Goal: Transaction & Acquisition: Obtain resource

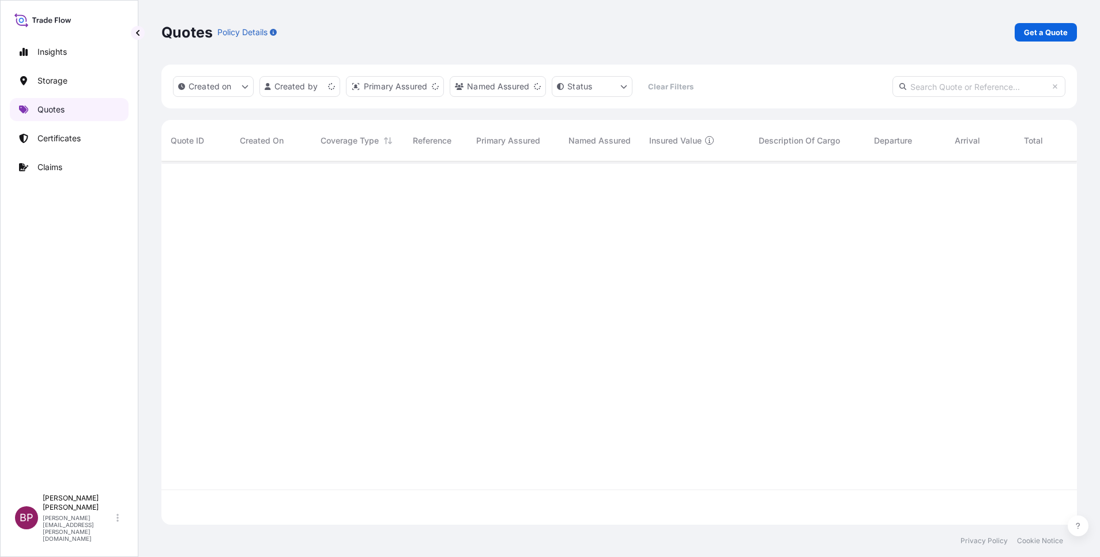
scroll to position [356, 902]
click at [1056, 35] on p "Get a Quote" at bounding box center [1046, 33] width 44 height 12
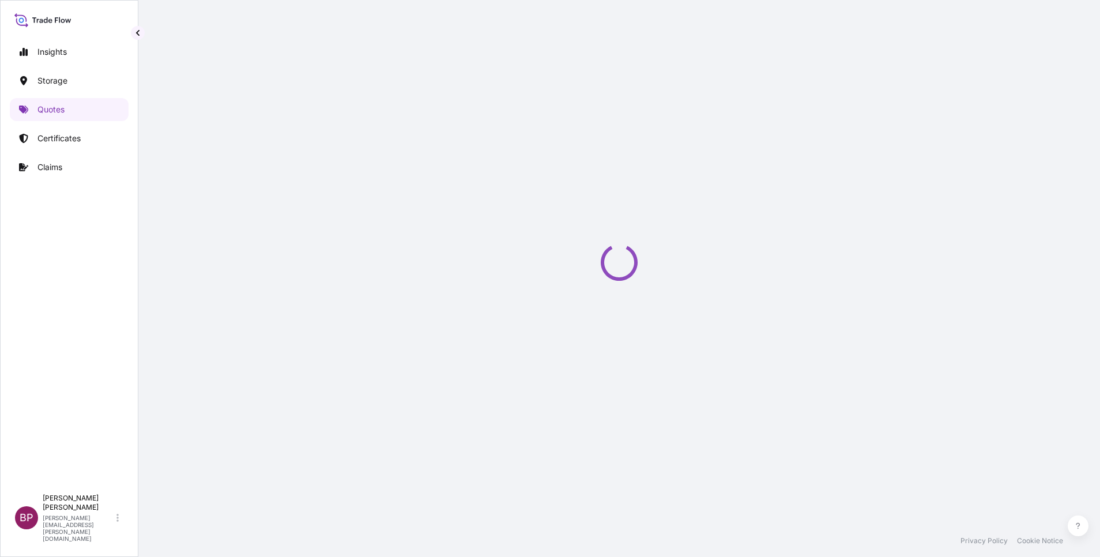
select select "Water"
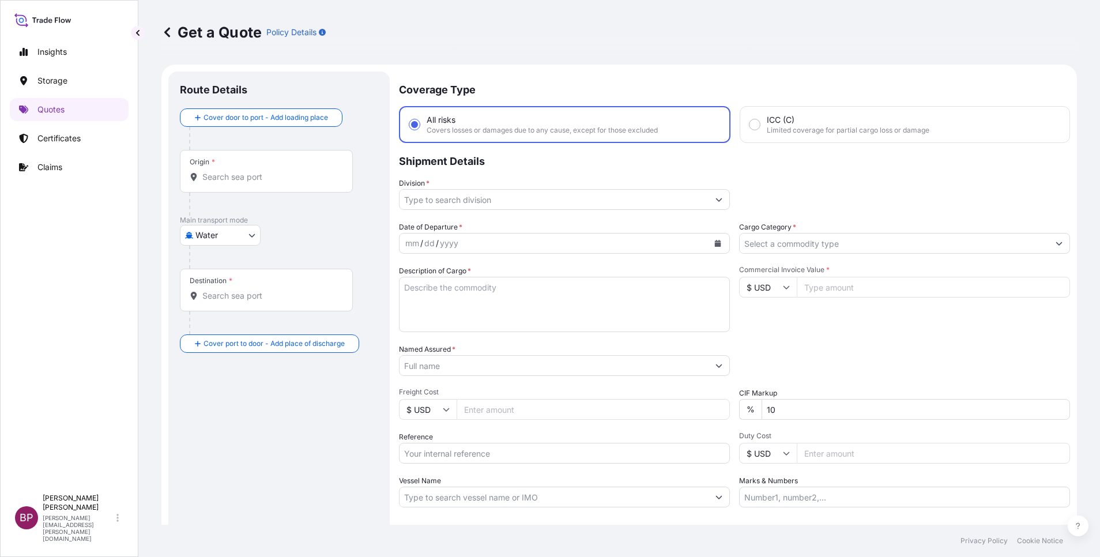
scroll to position [18, 0]
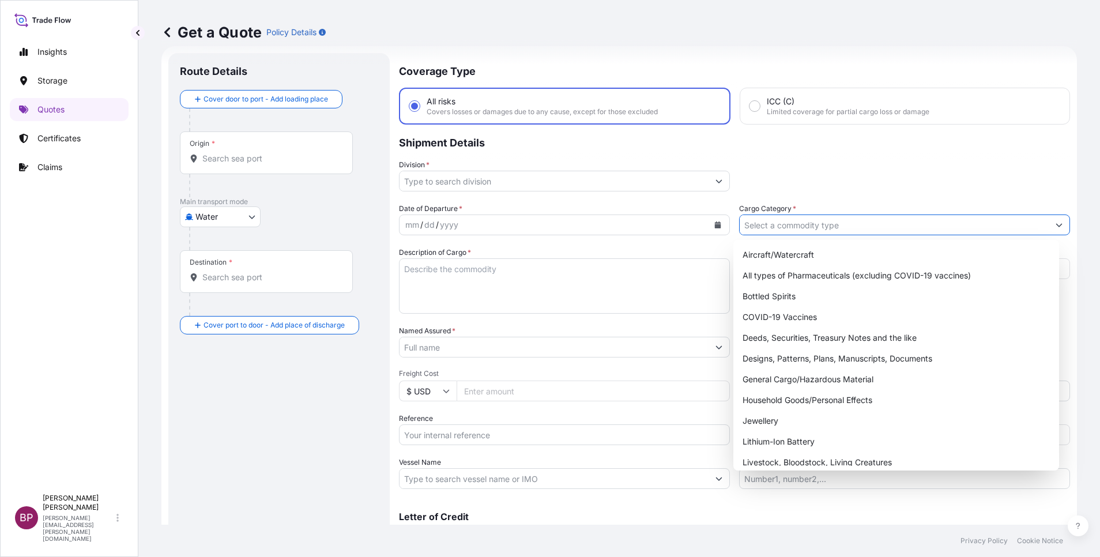
click at [877, 228] on input "Cargo Category *" at bounding box center [894, 224] width 309 height 21
click at [800, 381] on div "General Cargo/Hazardous Material" at bounding box center [896, 379] width 317 height 21
type input "General Cargo/Hazardous Material"
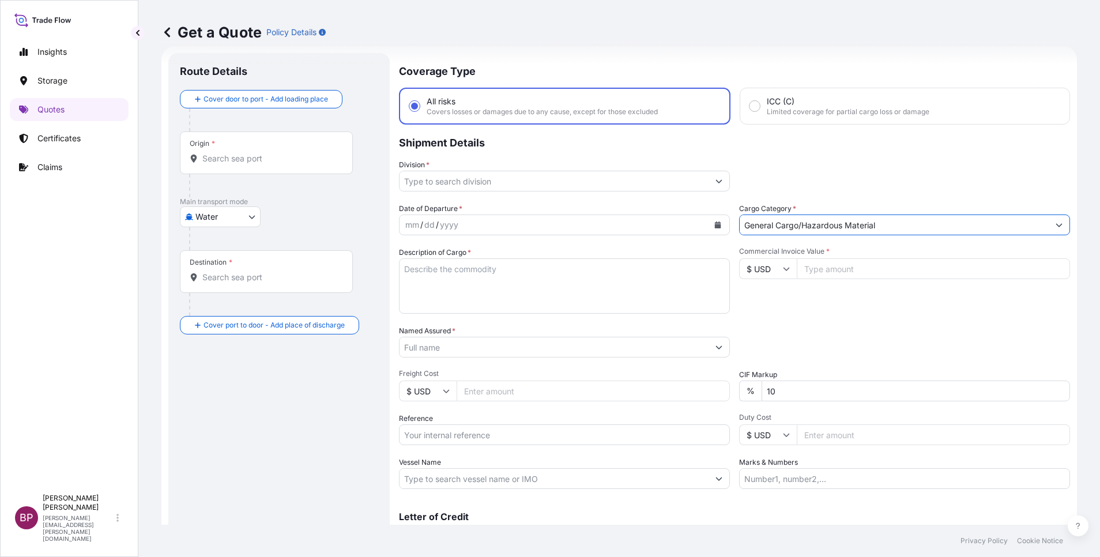
click at [716, 182] on icon "Show suggestions" at bounding box center [719, 181] width 6 height 3
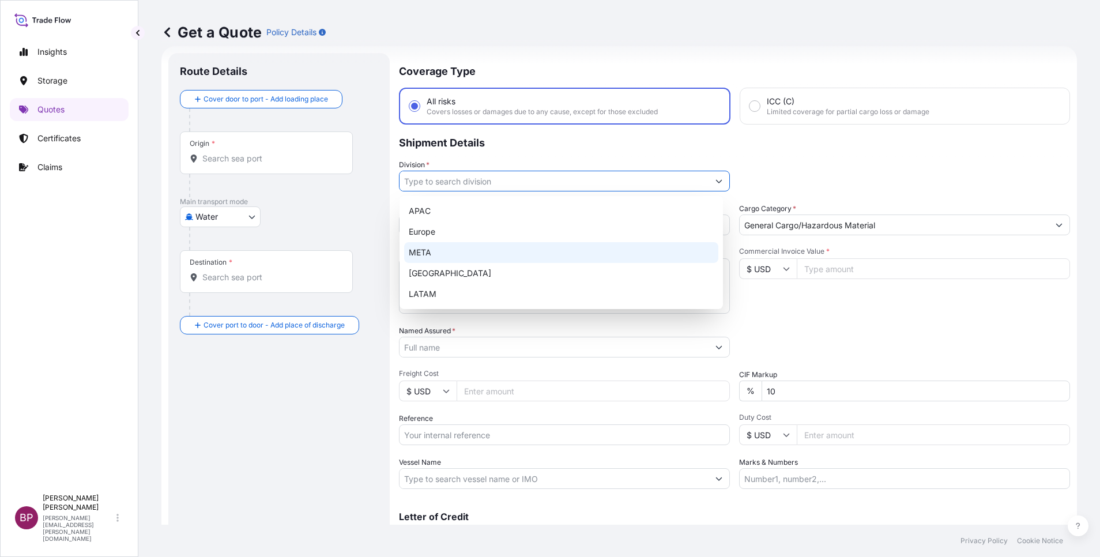
click at [465, 251] on div "META" at bounding box center [561, 252] width 314 height 21
type input "META"
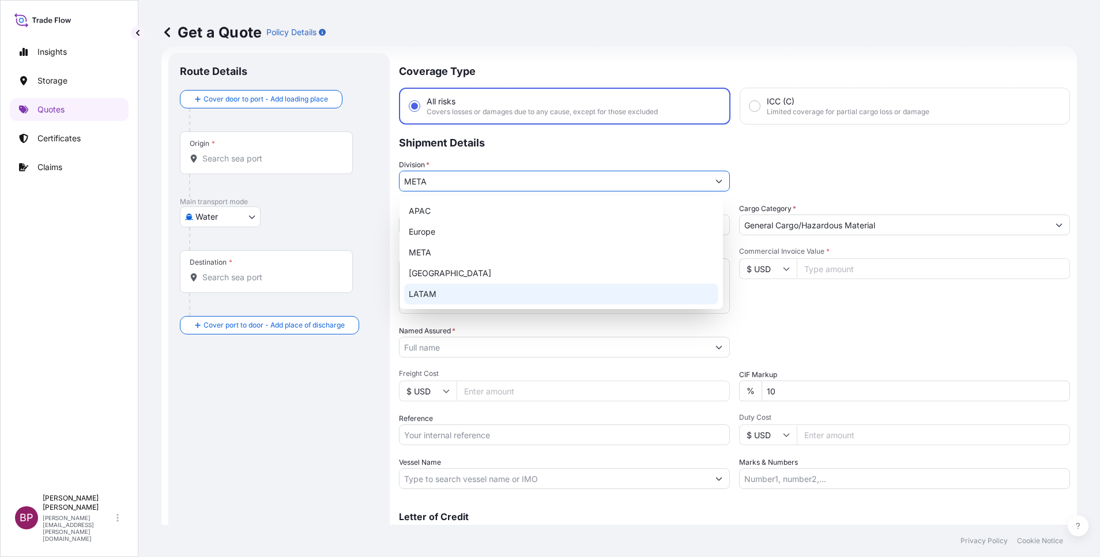
click at [783, 269] on icon at bounding box center [786, 268] width 7 height 7
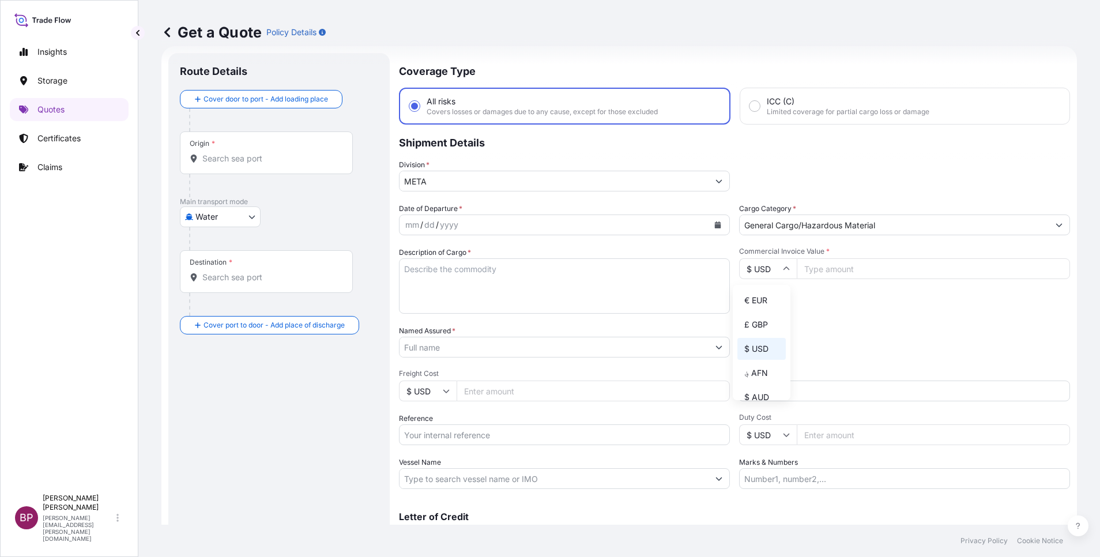
drag, startPoint x: 762, startPoint y: 311, endPoint x: 835, endPoint y: 287, distance: 77.5
click at [763, 308] on div "€ EUR" at bounding box center [761, 300] width 48 height 22
type input "€ EUR"
click at [826, 272] on input "Commercial Invoice Value *" at bounding box center [933, 268] width 273 height 21
paste input "50569"
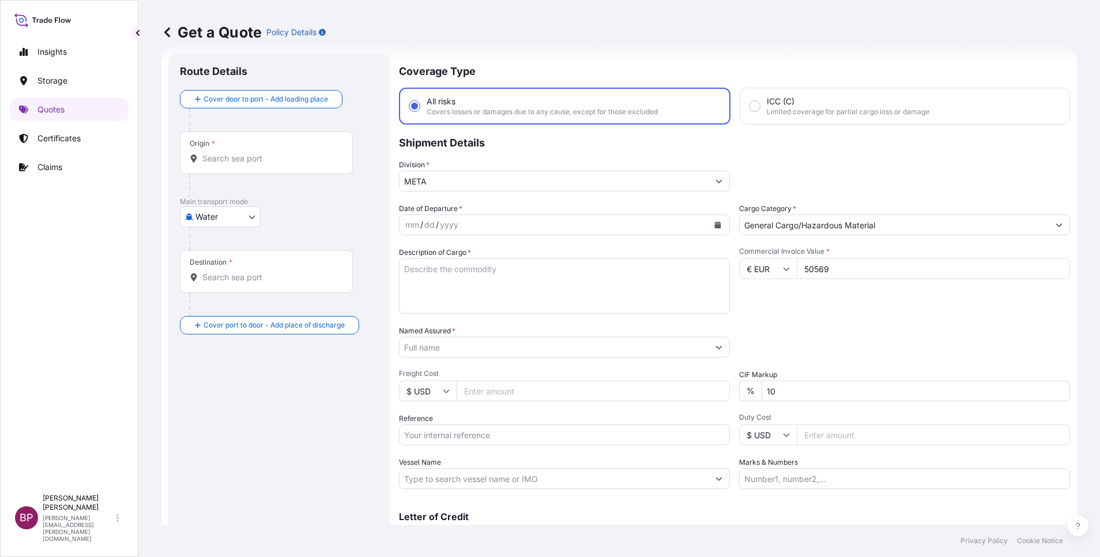
type input "50569"
drag, startPoint x: 780, startPoint y: 392, endPoint x: 616, endPoint y: 389, distance: 163.2
click at [619, 389] on div "Date of Departure * mm / dd / yyyy Cargo Category * General Cargo/Hazardous Mat…" at bounding box center [734, 346] width 671 height 286
type input "0"
drag, startPoint x: 456, startPoint y: 298, endPoint x: 456, endPoint y: 291, distance: 6.9
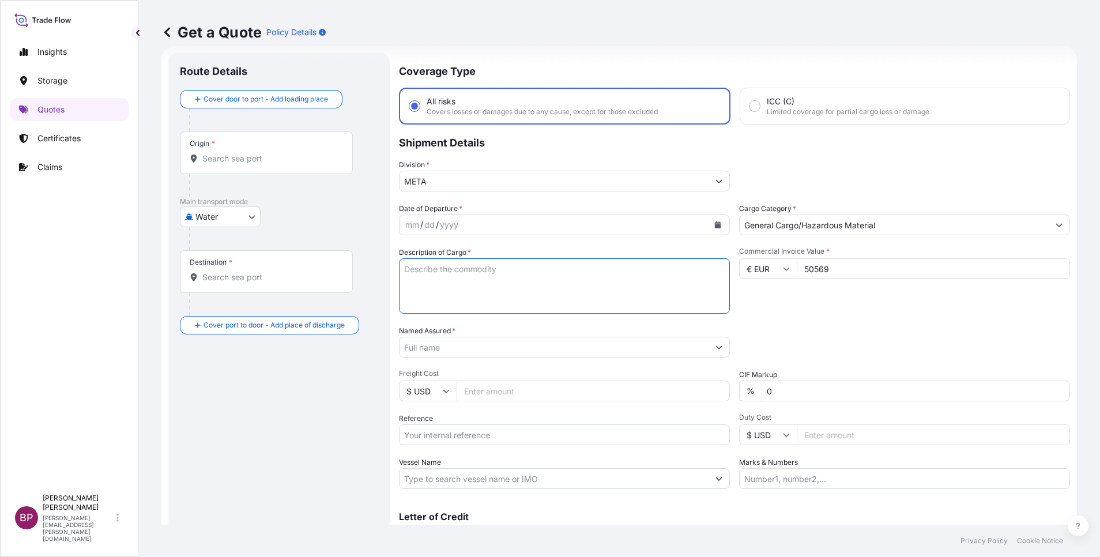
click at [457, 293] on textarea "Description of Cargo *" at bounding box center [564, 285] width 331 height 55
paste textarea "Vitamin Drink Compound"
type textarea "Vitamin Drink Compound"
click at [477, 437] on input "Reference" at bounding box center [564, 434] width 331 height 21
paste input "SSLS3080A"
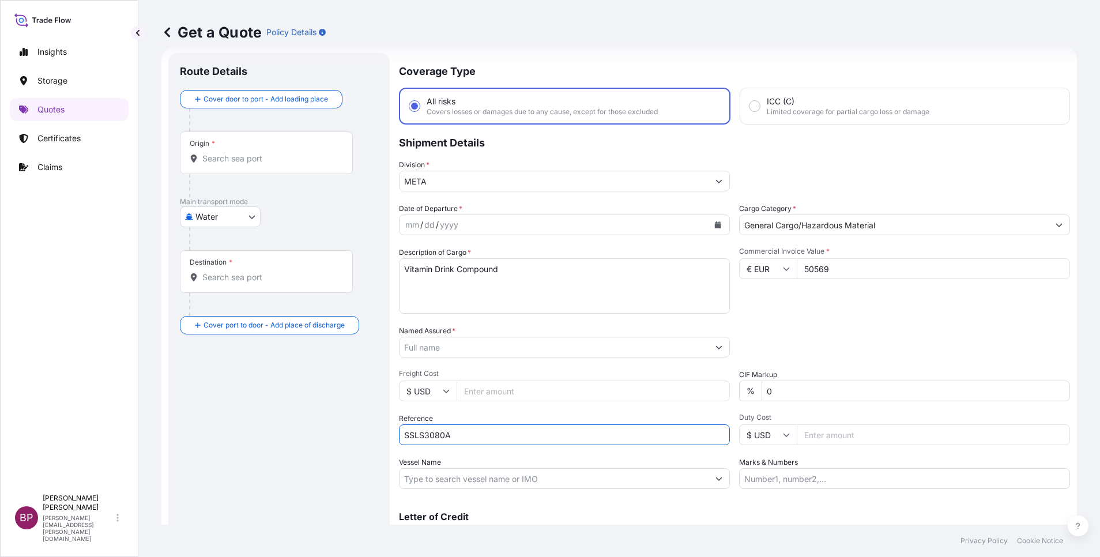
type input "SSLS3080A"
click at [517, 351] on input "Named Assured *" at bounding box center [554, 347] width 309 height 21
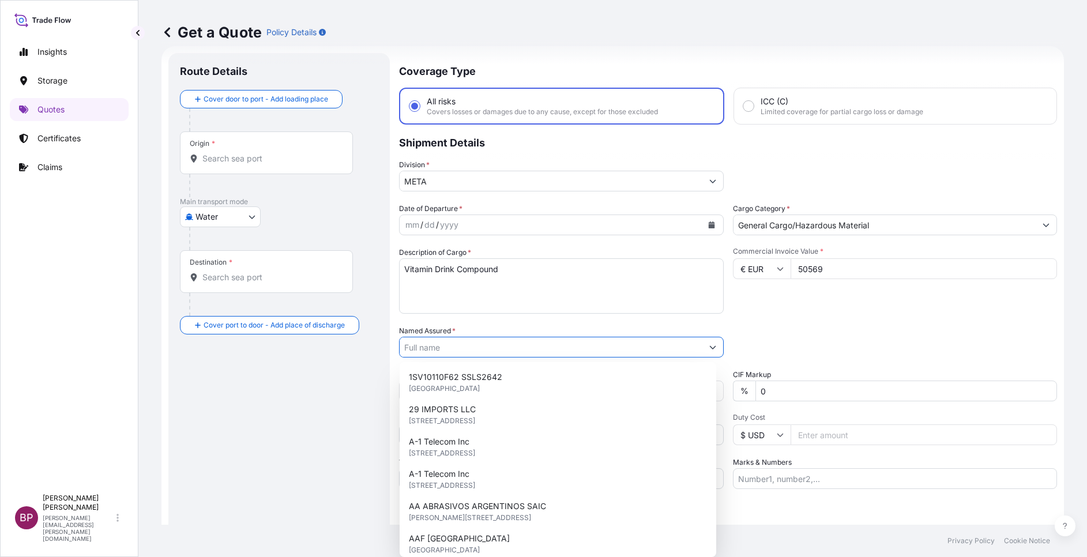
paste input "[PERSON_NAME] Beverage Industry Company Ltd."
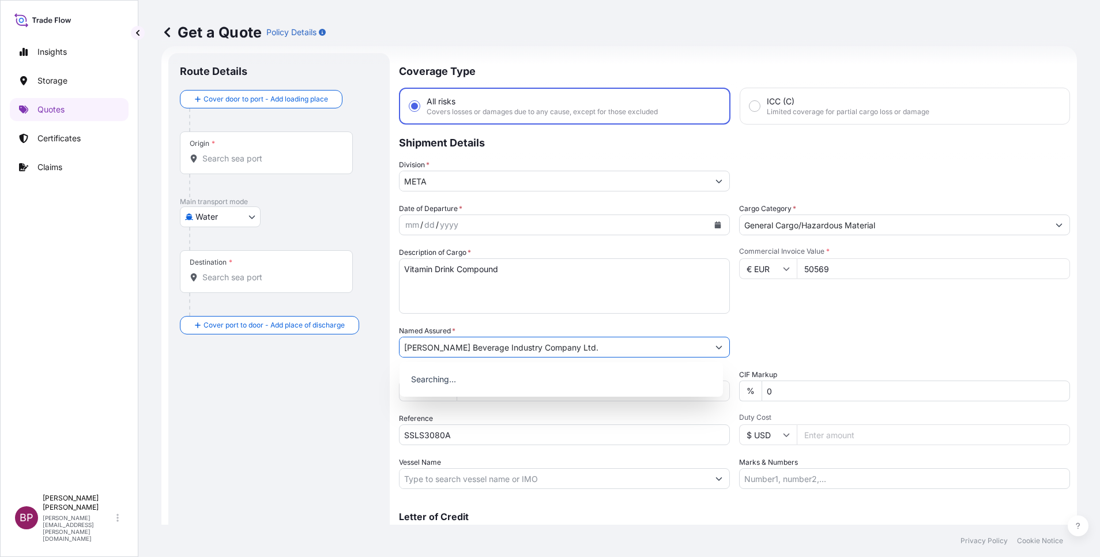
type input "[PERSON_NAME] Beverage Industry Company Ltd."
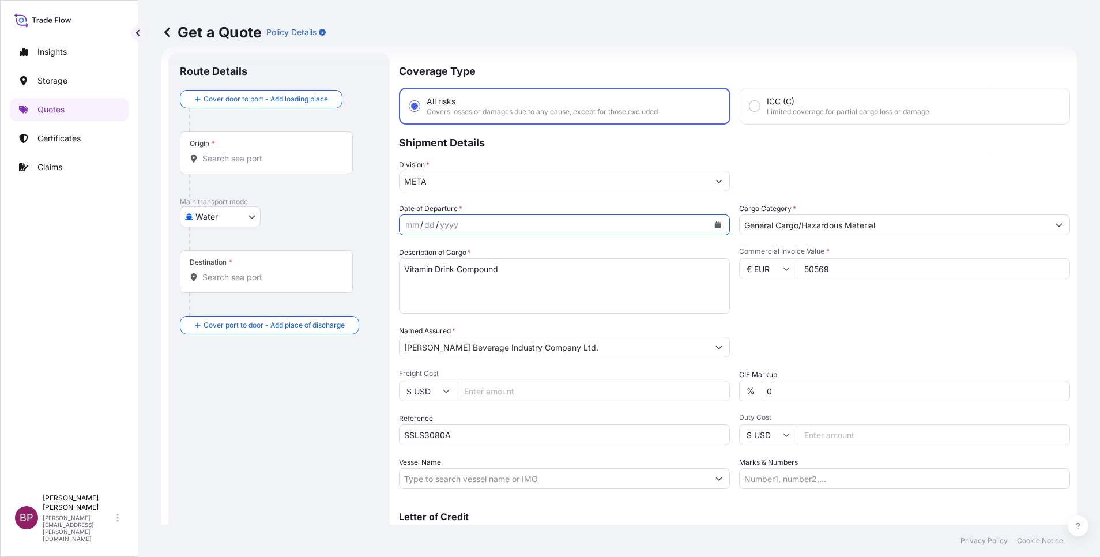
click at [709, 224] on button "Calendar" at bounding box center [718, 225] width 18 height 18
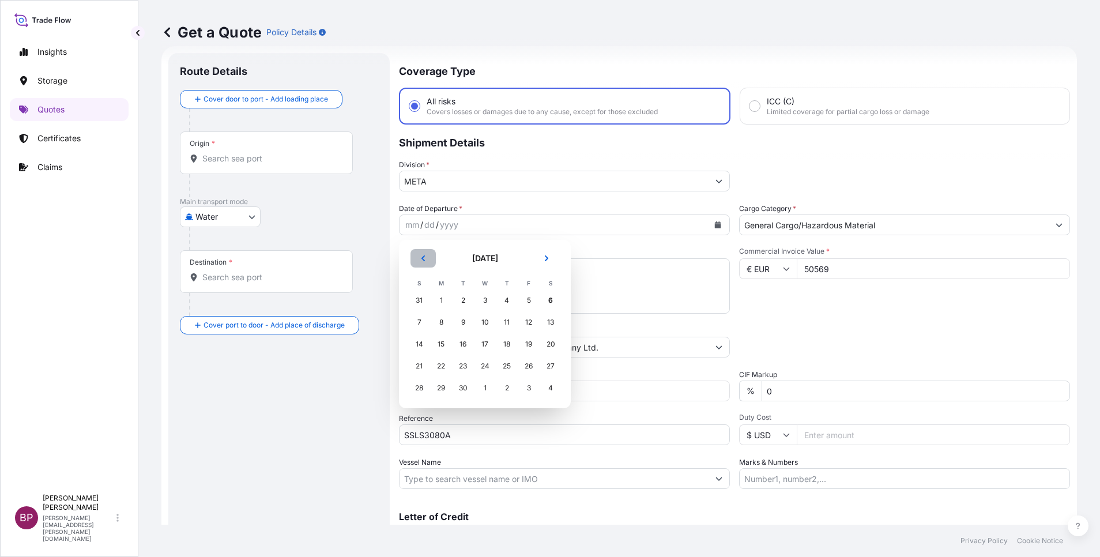
click at [424, 255] on icon "Previous" at bounding box center [423, 258] width 7 height 7
click at [460, 386] on div "26" at bounding box center [463, 388] width 21 height 21
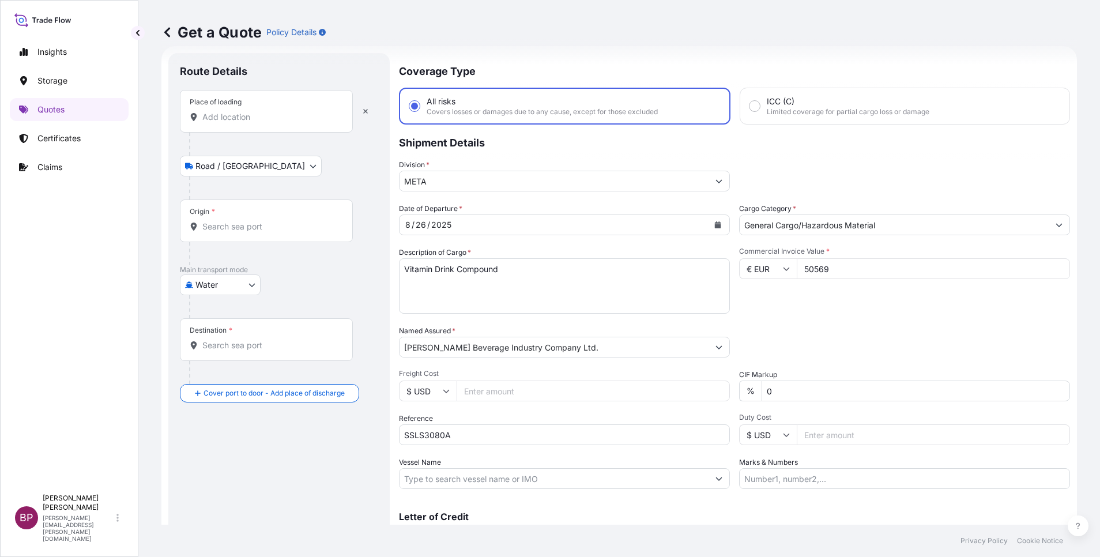
click at [283, 116] on input "Place of loading" at bounding box center [270, 117] width 136 height 12
paste input "Eppelheim"
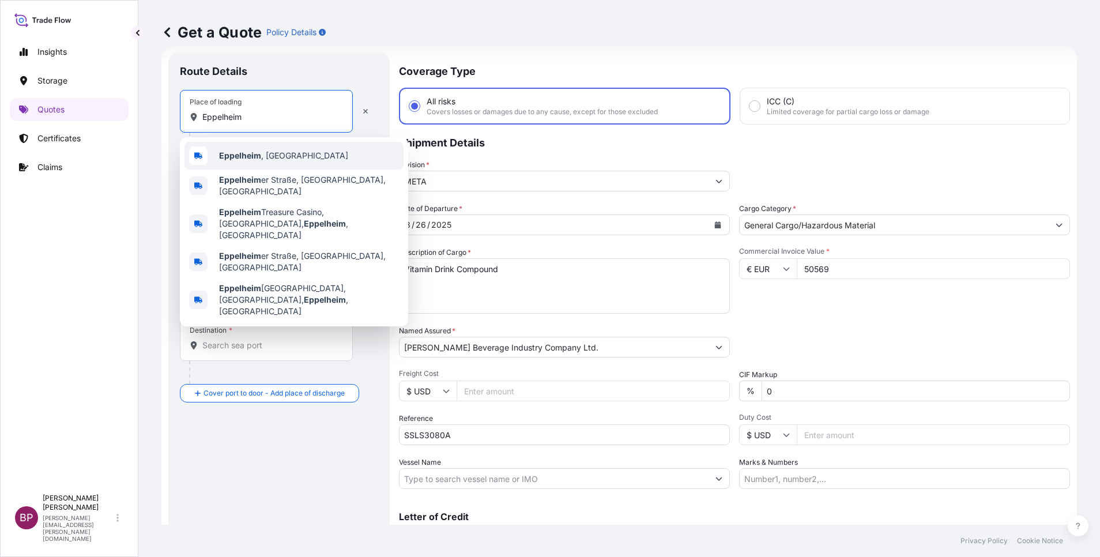
click at [309, 156] on div "Eppelheim , [GEOGRAPHIC_DATA]" at bounding box center [294, 156] width 219 height 28
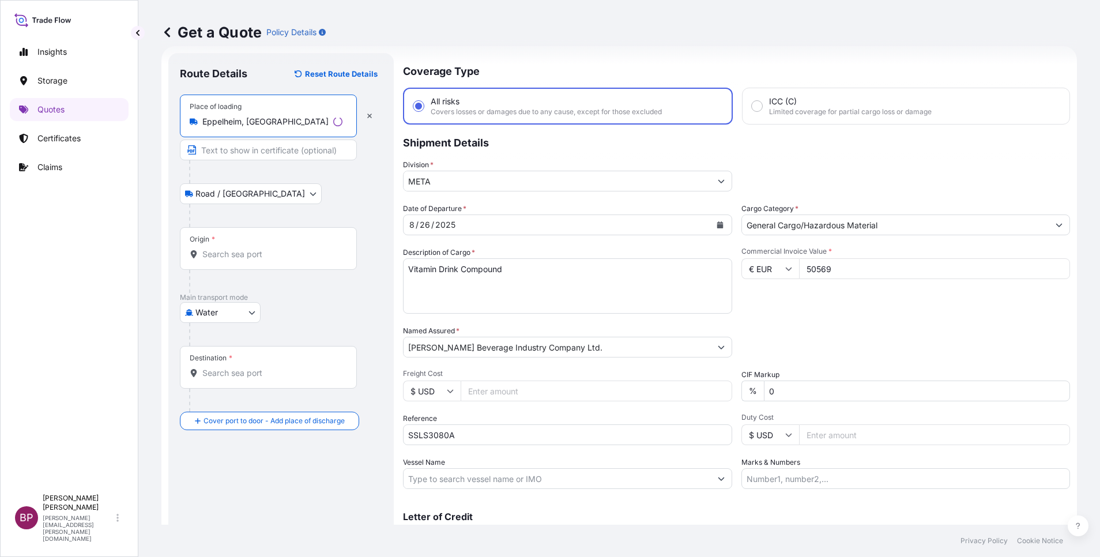
type input "Eppelheim, [GEOGRAPHIC_DATA]"
click at [289, 258] on input "Origin *" at bounding box center [272, 255] width 140 height 12
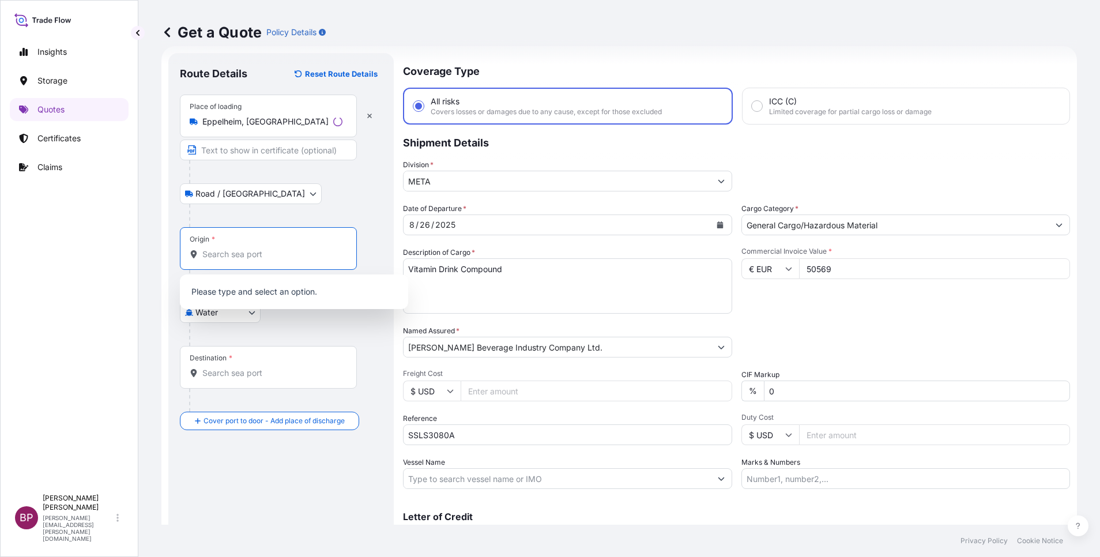
paste input "Eppelheim"
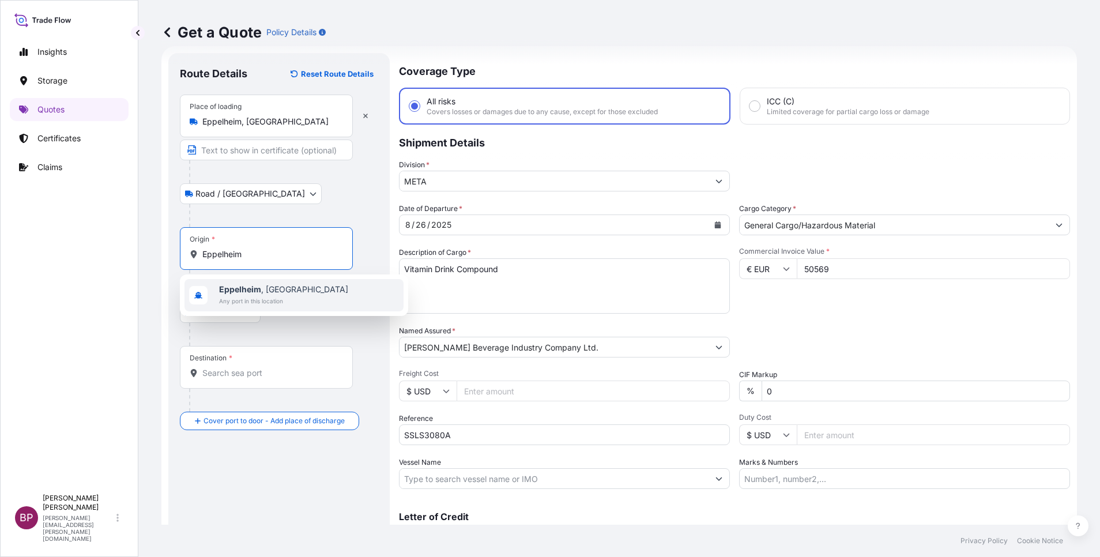
click at [299, 291] on span "Eppelheim , [GEOGRAPHIC_DATA]" at bounding box center [283, 290] width 129 height 12
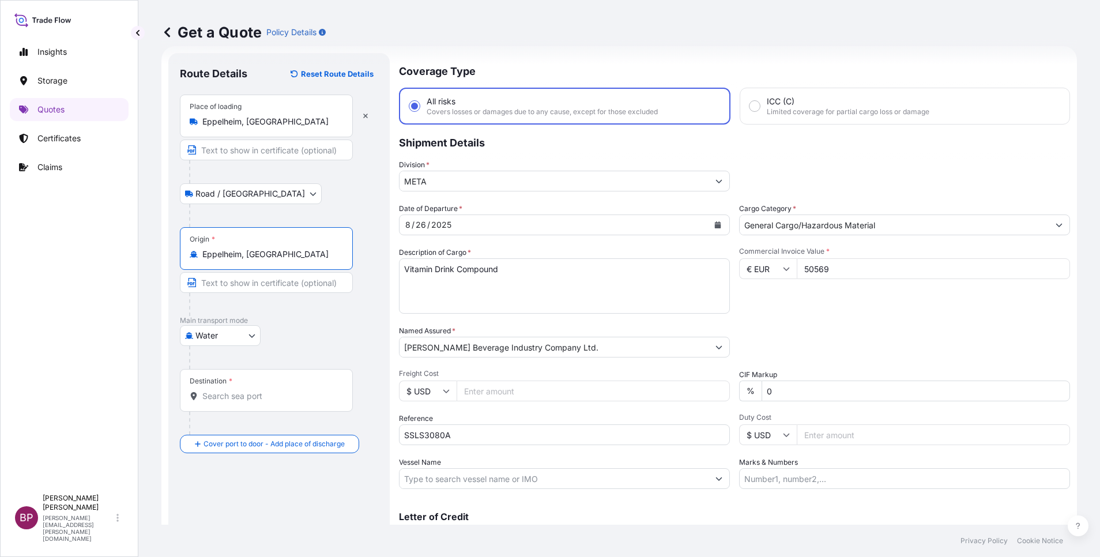
type input "Eppelheim, [GEOGRAPHIC_DATA]"
click at [268, 401] on input "Destination *" at bounding box center [270, 396] width 136 height 12
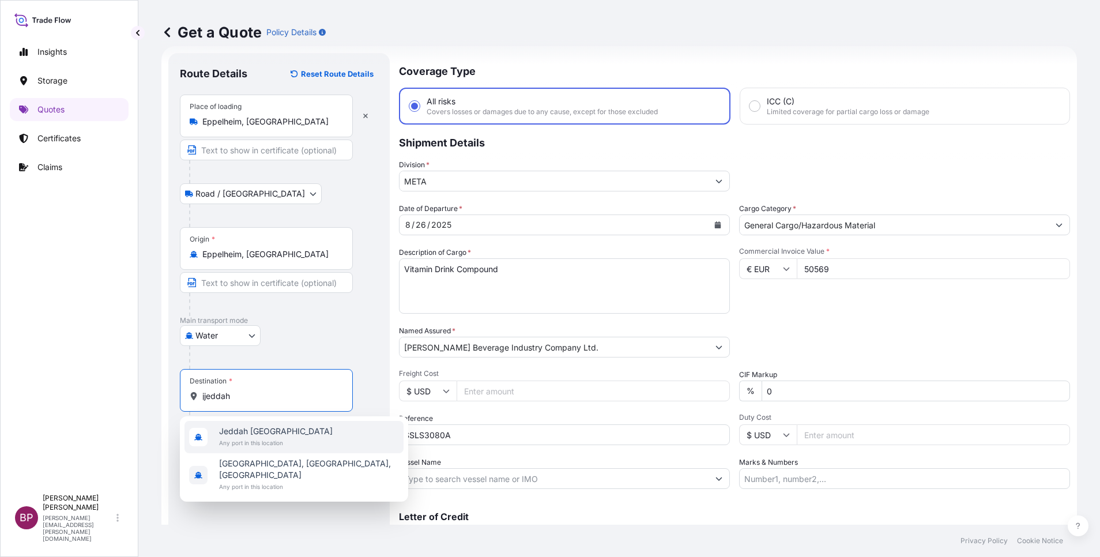
click at [254, 442] on span "Any port in this location" at bounding box center [276, 443] width 114 height 12
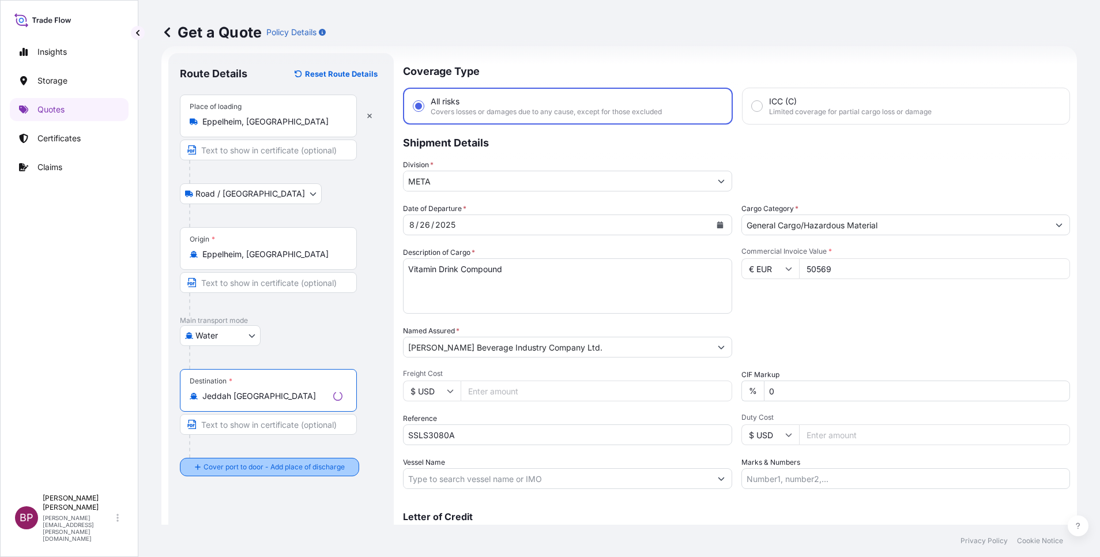
type input "Jeddah [GEOGRAPHIC_DATA]"
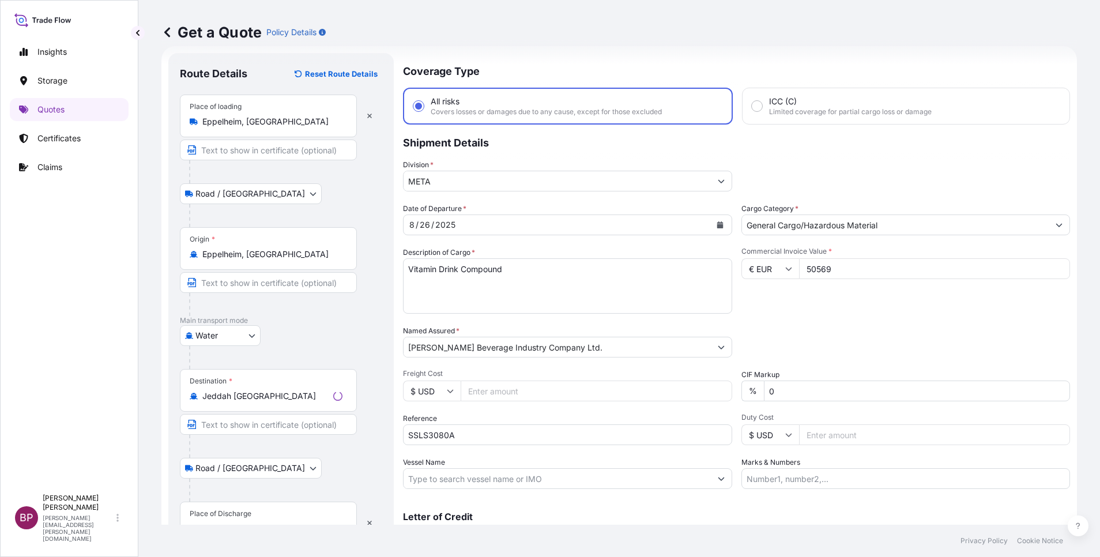
click at [243, 520] on div "Place of Discharge" at bounding box center [268, 523] width 177 height 43
click at [243, 523] on input "Place of Discharge" at bounding box center [272, 529] width 140 height 12
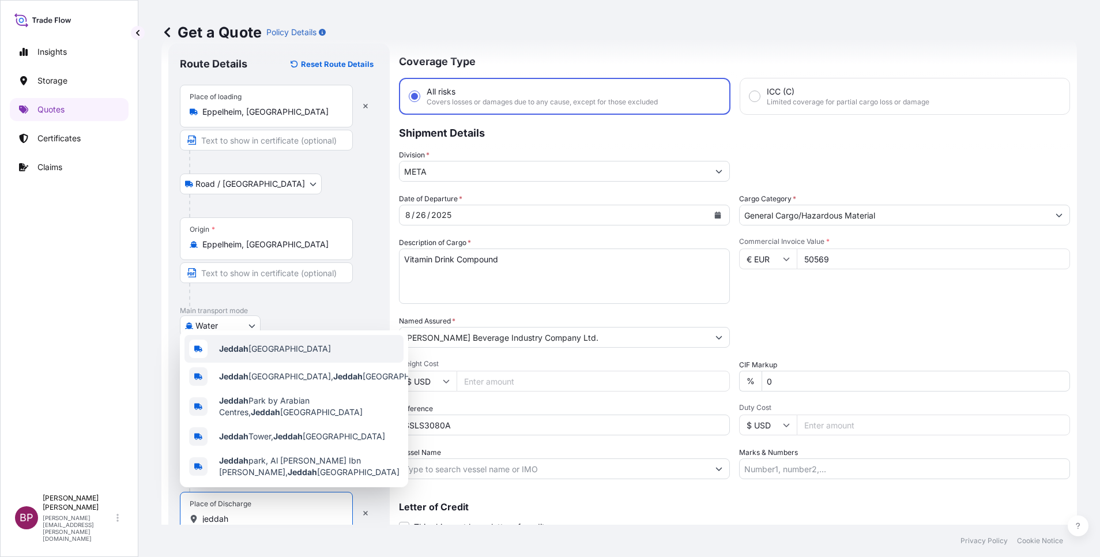
click at [295, 347] on span "Jeddah [GEOGRAPHIC_DATA]" at bounding box center [275, 349] width 112 height 12
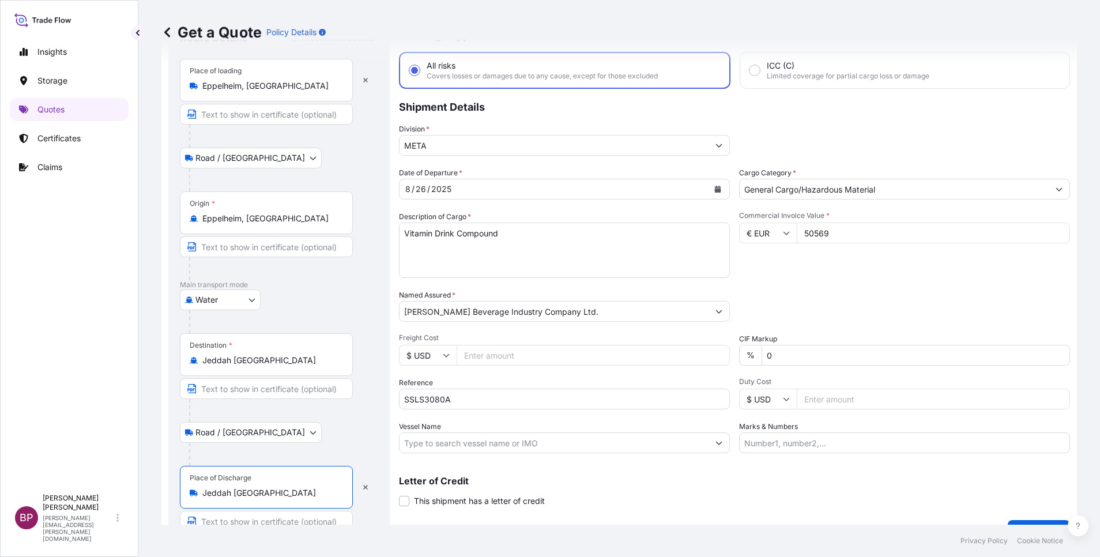
scroll to position [80, 0]
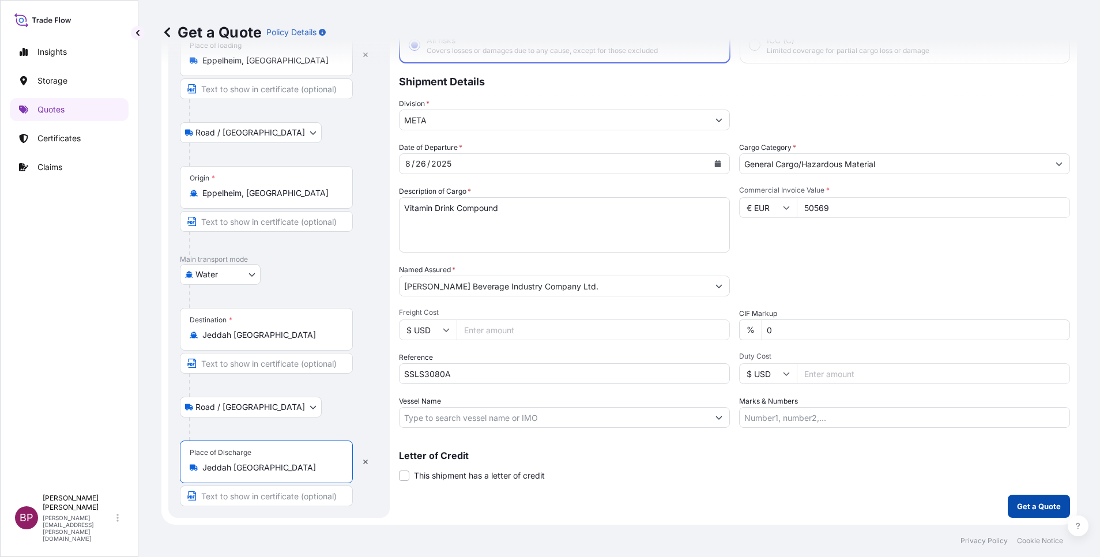
type input "Jeddah [GEOGRAPHIC_DATA]"
click at [1038, 509] on p "Get a Quote" at bounding box center [1039, 506] width 44 height 12
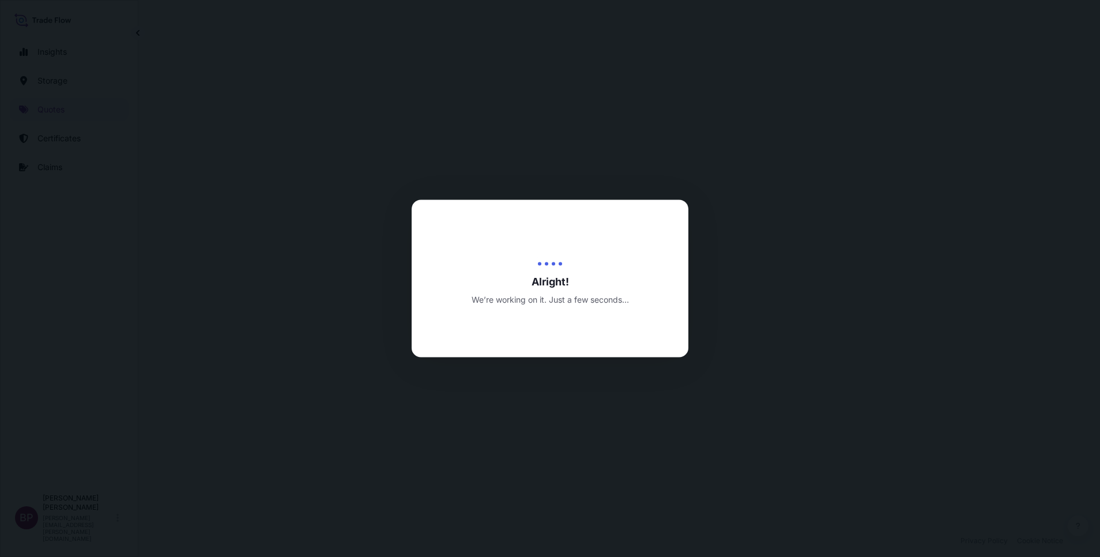
select select "Road / [GEOGRAPHIC_DATA]"
select select "Water"
select select "Road / [GEOGRAPHIC_DATA]"
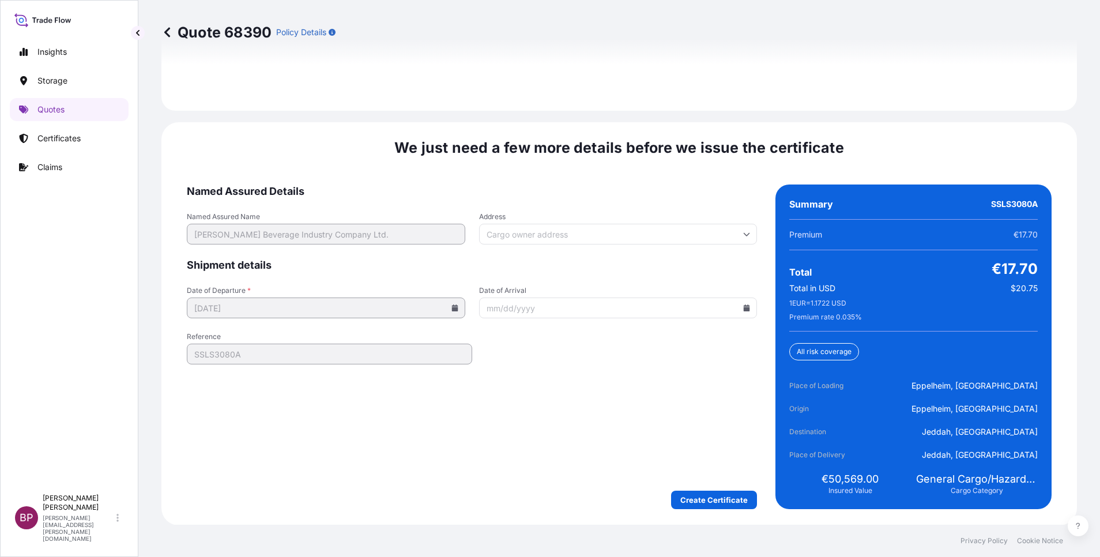
scroll to position [1769, 0]
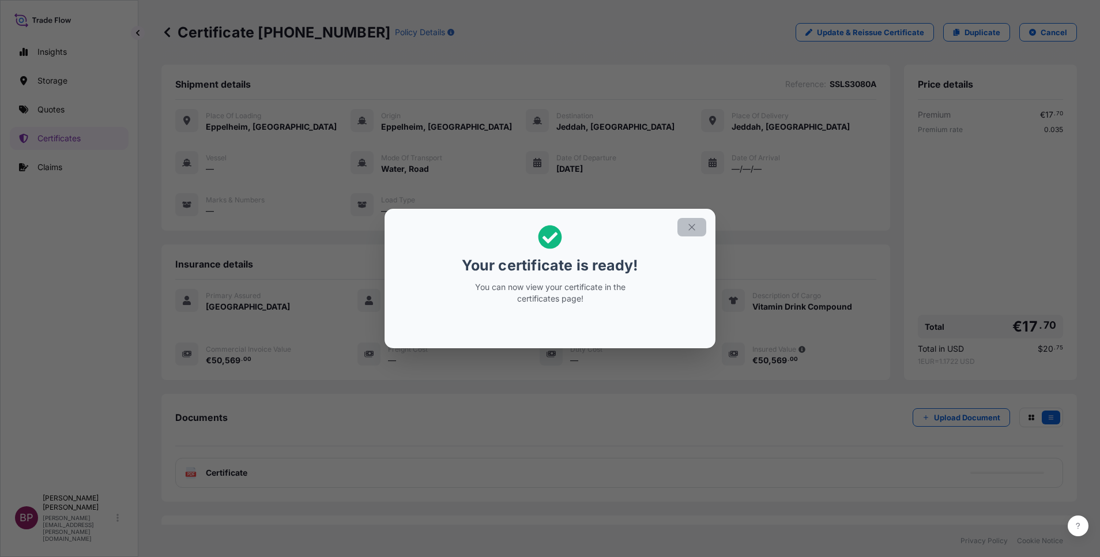
click at [692, 224] on icon "button" at bounding box center [692, 227] width 10 height 10
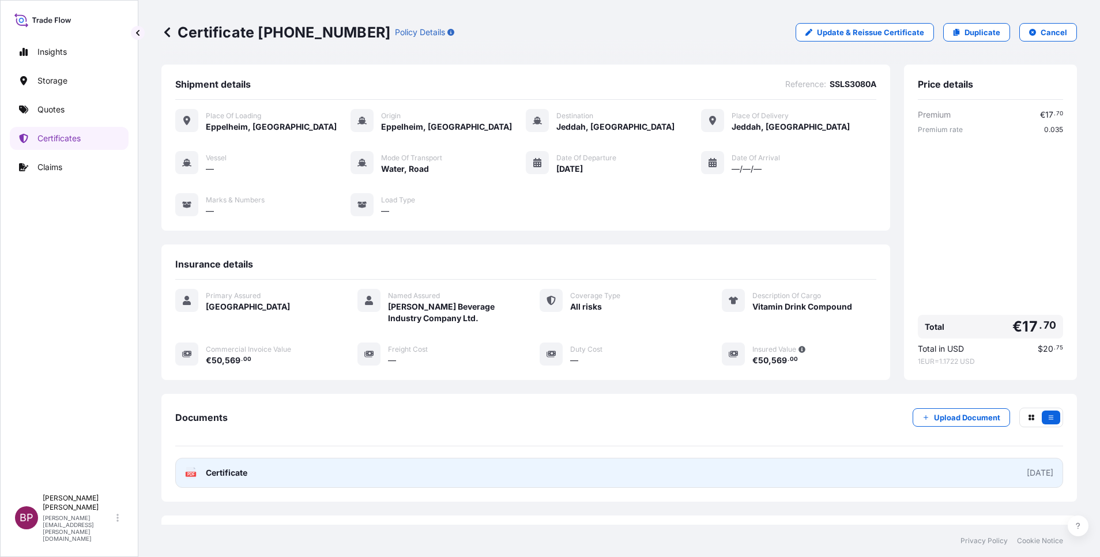
click at [233, 473] on span "Certificate" at bounding box center [227, 473] width 42 height 12
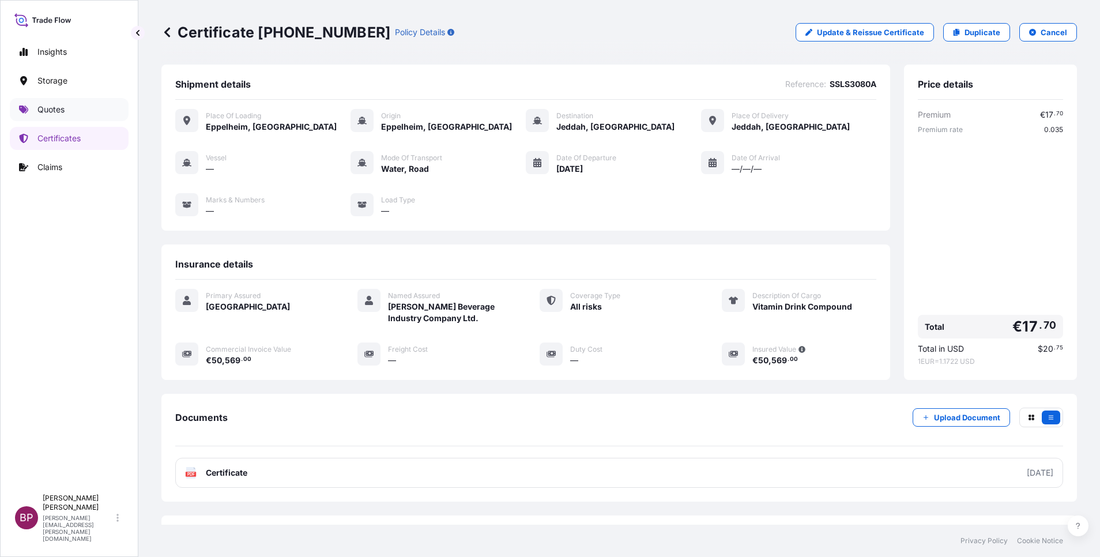
click at [56, 107] on p "Quotes" at bounding box center [50, 110] width 27 height 12
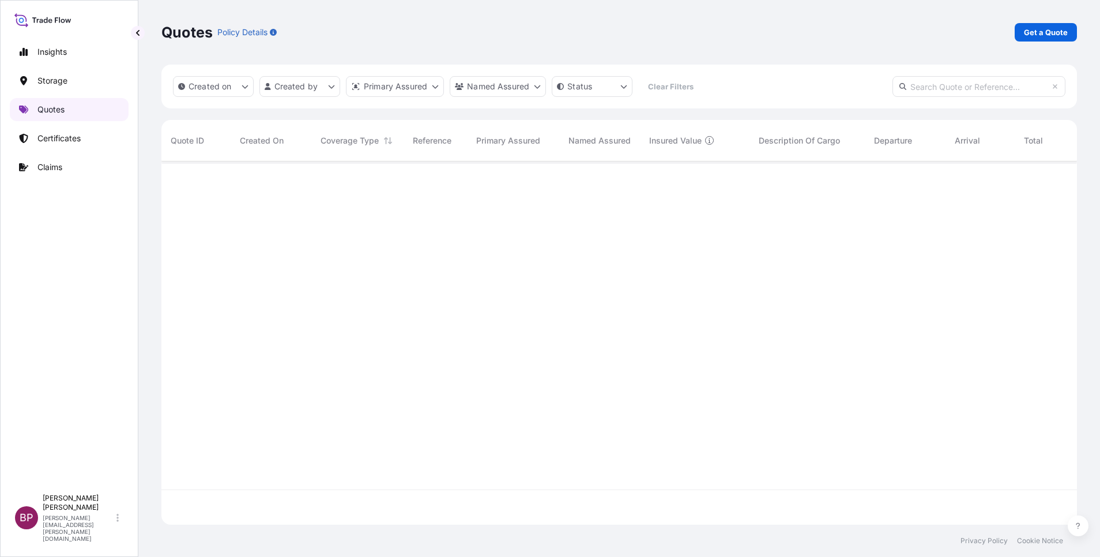
scroll to position [356, 902]
click at [1040, 31] on p "Get a Quote" at bounding box center [1046, 33] width 44 height 12
select select "Water"
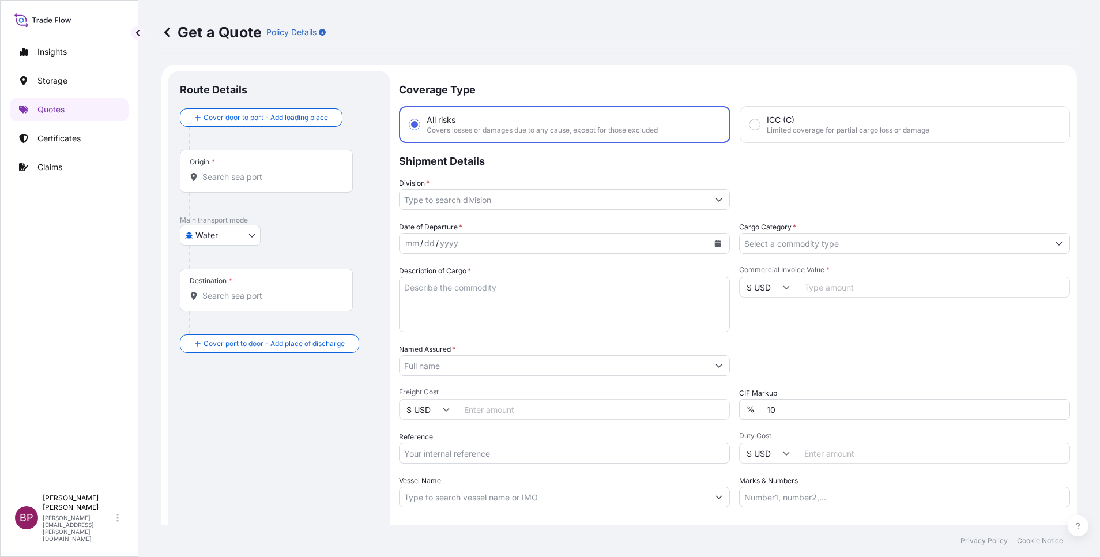
scroll to position [18, 0]
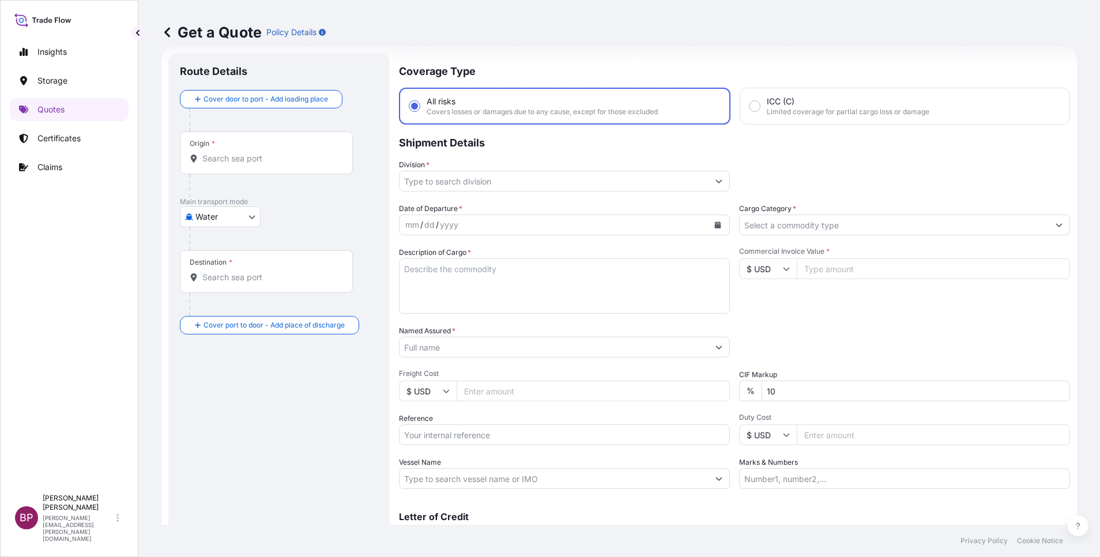
click at [775, 269] on input "$ USD" at bounding box center [768, 268] width 58 height 21
click at [765, 311] on div "€ EUR" at bounding box center [761, 300] width 48 height 22
type input "€ EUR"
click at [823, 273] on input "Commercial Invoice Value *" at bounding box center [933, 268] width 273 height 21
paste input "88290.80"
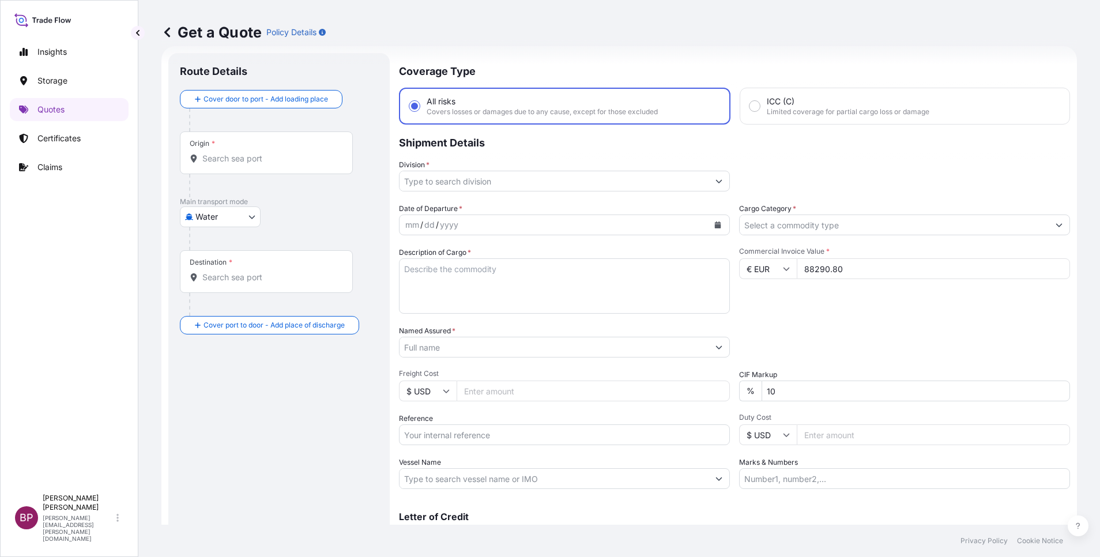
type input "88290.80"
click at [682, 386] on div "Date of Departure * mm / dd / yyyy Cargo Category * Description of Cargo * Comm…" at bounding box center [734, 346] width 671 height 286
type input "0"
click at [829, 345] on div "Packing Category Type to search a container mode Please select a primary mode o…" at bounding box center [904, 341] width 331 height 32
click at [515, 306] on textarea "Description of Cargo *" at bounding box center [564, 285] width 331 height 55
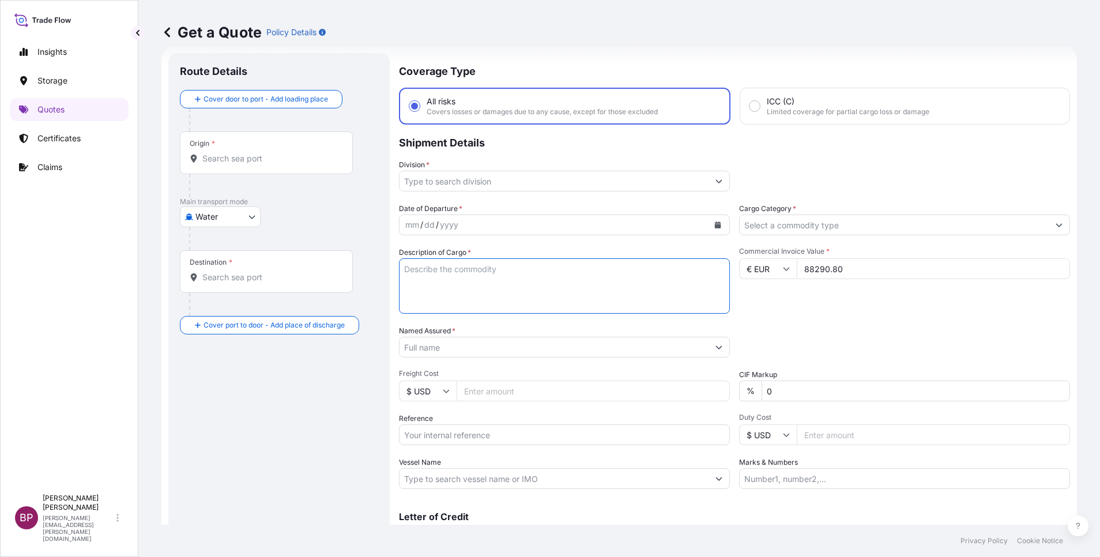
paste textarea "Vitamin Drink Compound & Cola Compounds"
type textarea "Vitamin Drink Compound & Cola Compounds"
click at [966, 227] on input "Cargo Category *" at bounding box center [894, 224] width 309 height 21
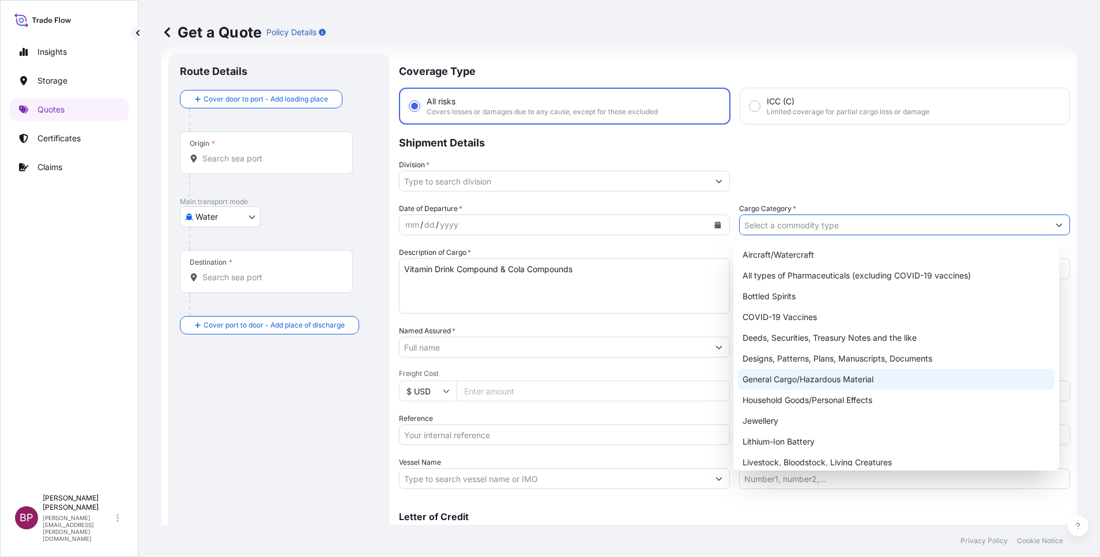
click at [822, 382] on div "General Cargo/Hazardous Material" at bounding box center [896, 379] width 317 height 21
type input "General Cargo/Hazardous Material"
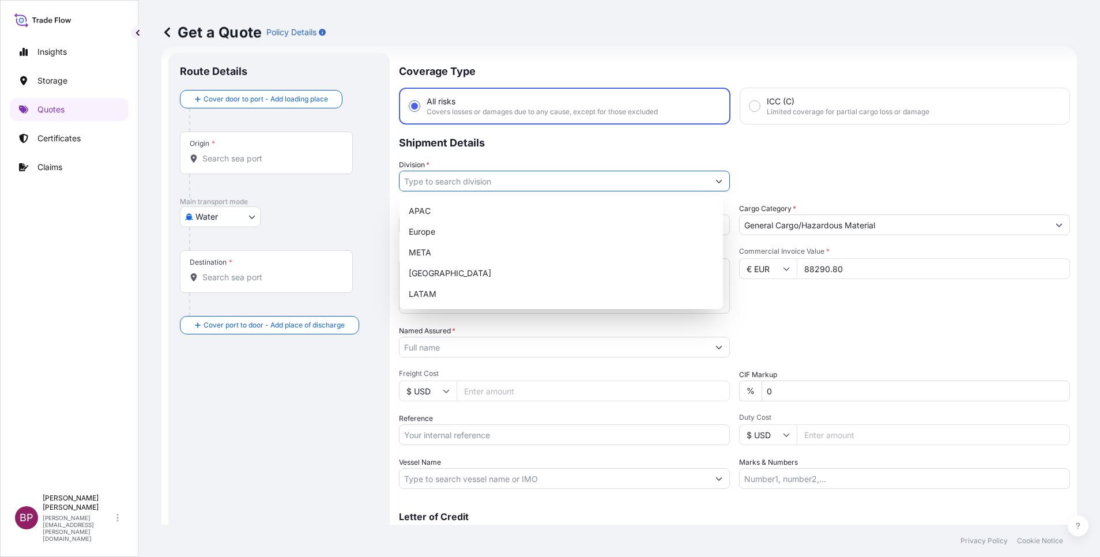
click at [709, 186] on button "Show suggestions" at bounding box center [719, 181] width 21 height 21
click at [496, 255] on div "META" at bounding box center [561, 252] width 314 height 21
type input "META"
click at [490, 438] on input "Reference" at bounding box center [564, 434] width 331 height 21
paste input "SSLS3080B"
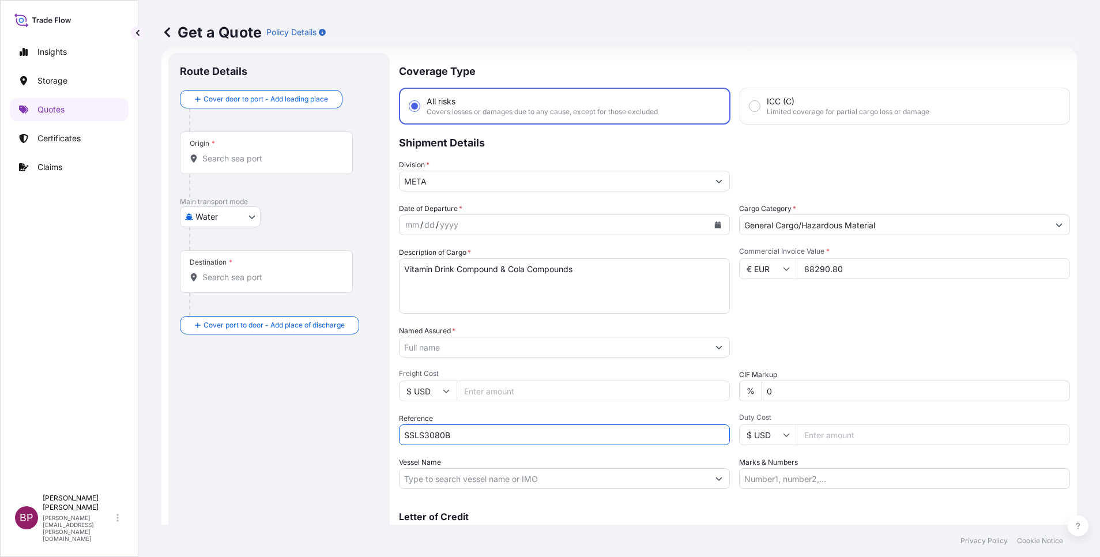
type input "SSLS3080B"
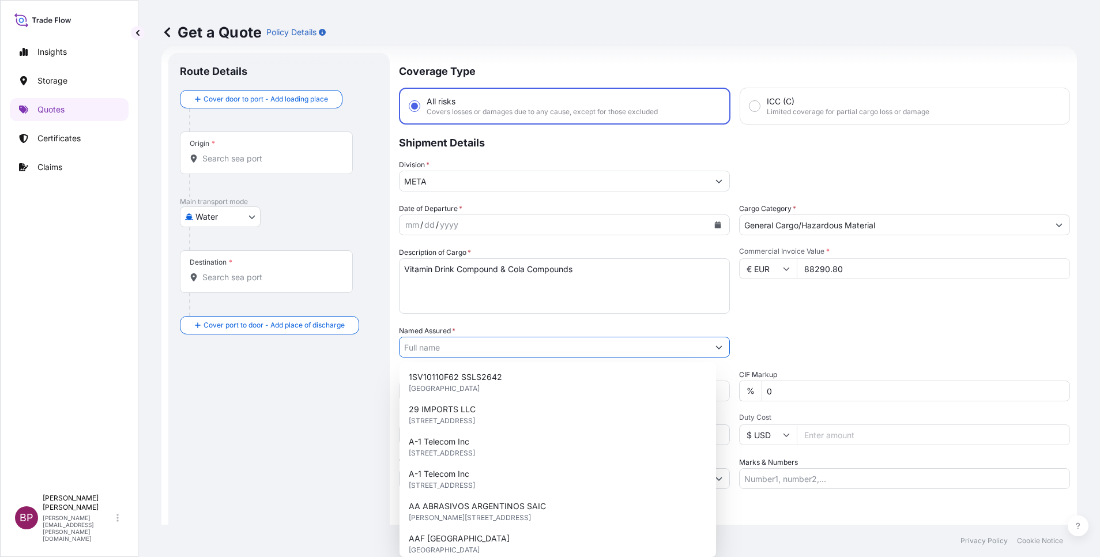
click at [484, 350] on input "Named Assured *" at bounding box center [554, 347] width 309 height 21
paste input "[PERSON_NAME] Beverage Industry Company Ltd."
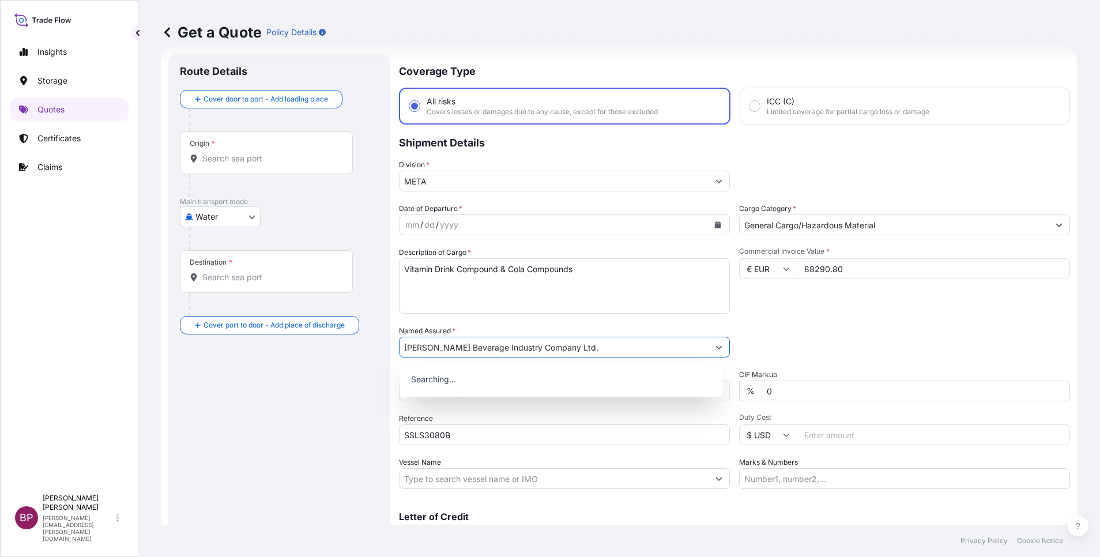
type input "[PERSON_NAME] Beverage Industry Company Ltd."
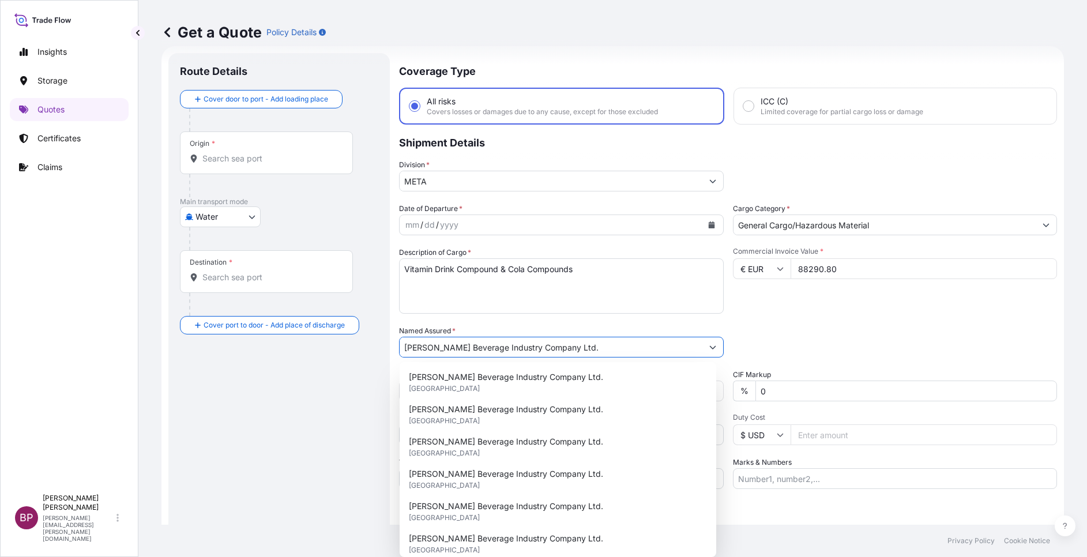
click at [708, 226] on icon "Calendar" at bounding box center [711, 224] width 6 height 7
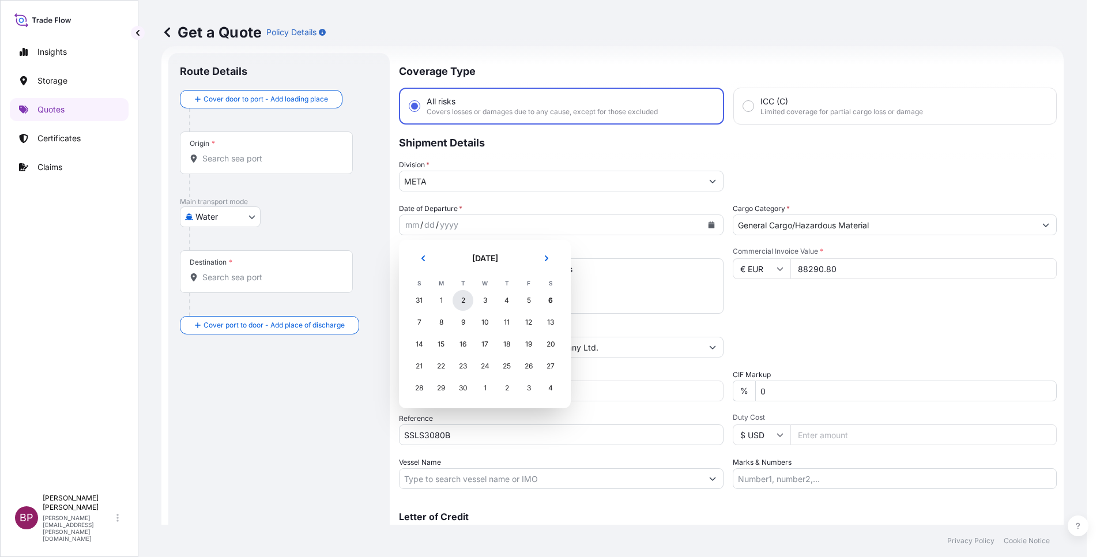
click at [460, 302] on div "2" at bounding box center [463, 300] width 21 height 21
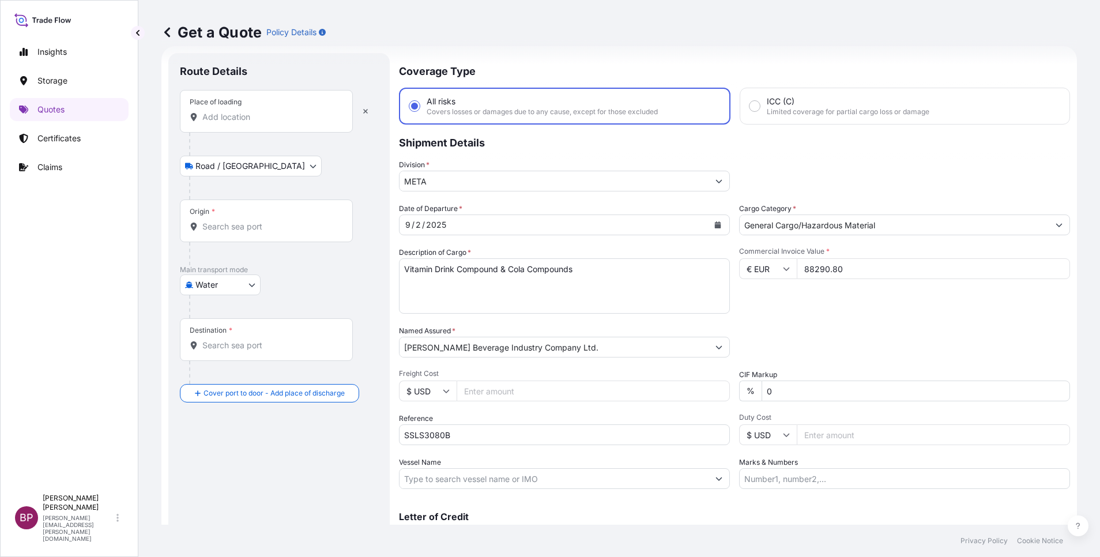
click at [228, 111] on div "Place of loading" at bounding box center [266, 111] width 173 height 43
click at [228, 111] on input "Place of loading" at bounding box center [270, 117] width 136 height 12
paste input "[GEOGRAPHIC_DATA]"
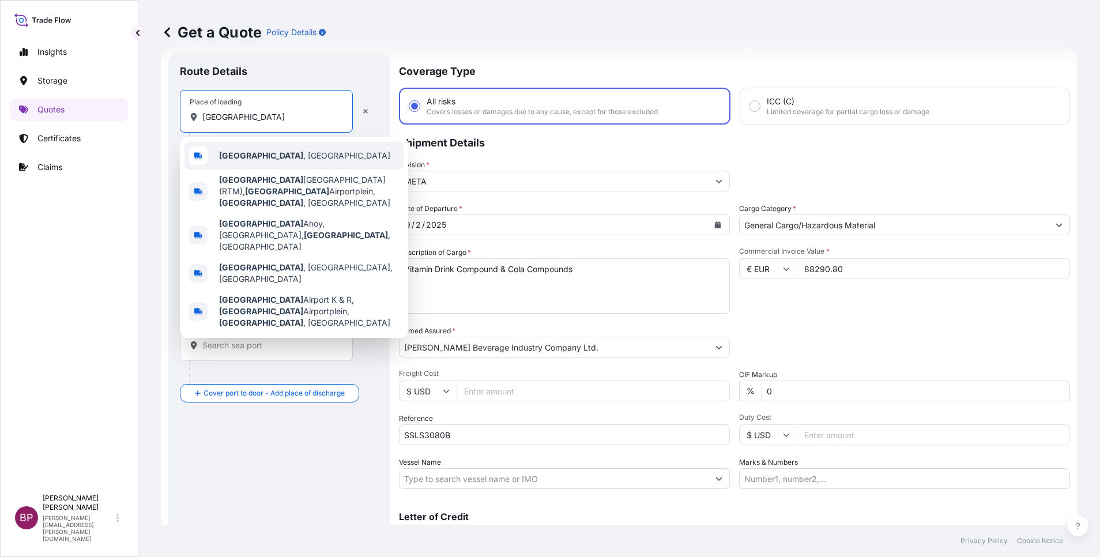
click at [275, 159] on span "[GEOGRAPHIC_DATA] , [GEOGRAPHIC_DATA]" at bounding box center [304, 156] width 171 height 12
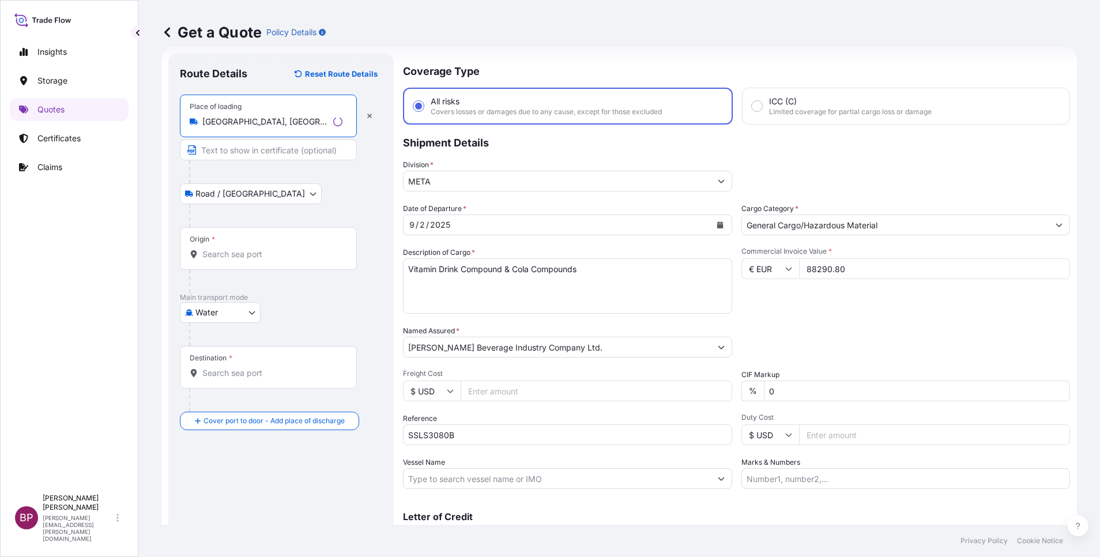
type input "[GEOGRAPHIC_DATA], [GEOGRAPHIC_DATA]"
click at [246, 250] on input "Origin *" at bounding box center [272, 255] width 140 height 12
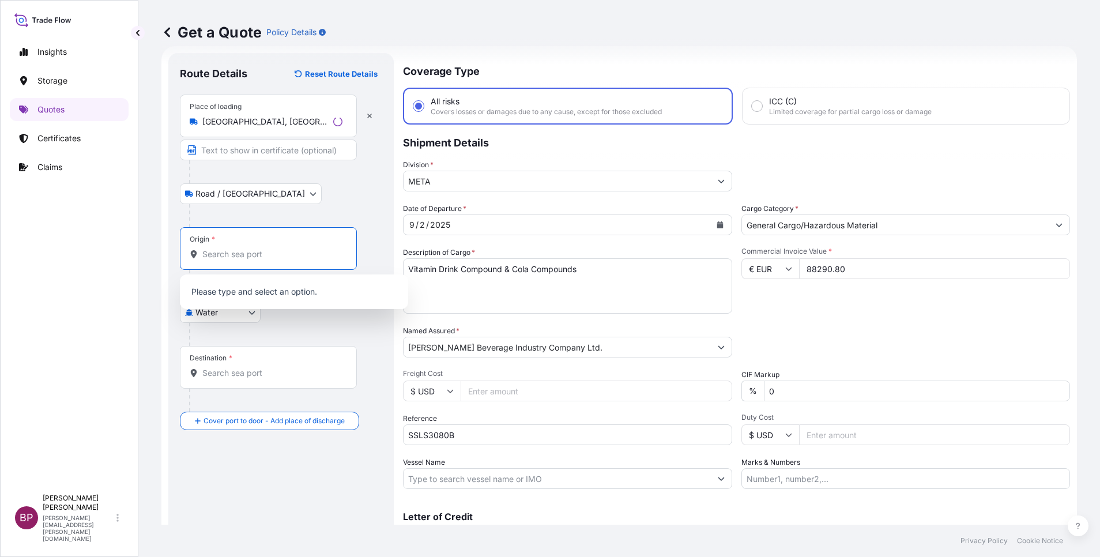
paste input "[GEOGRAPHIC_DATA]"
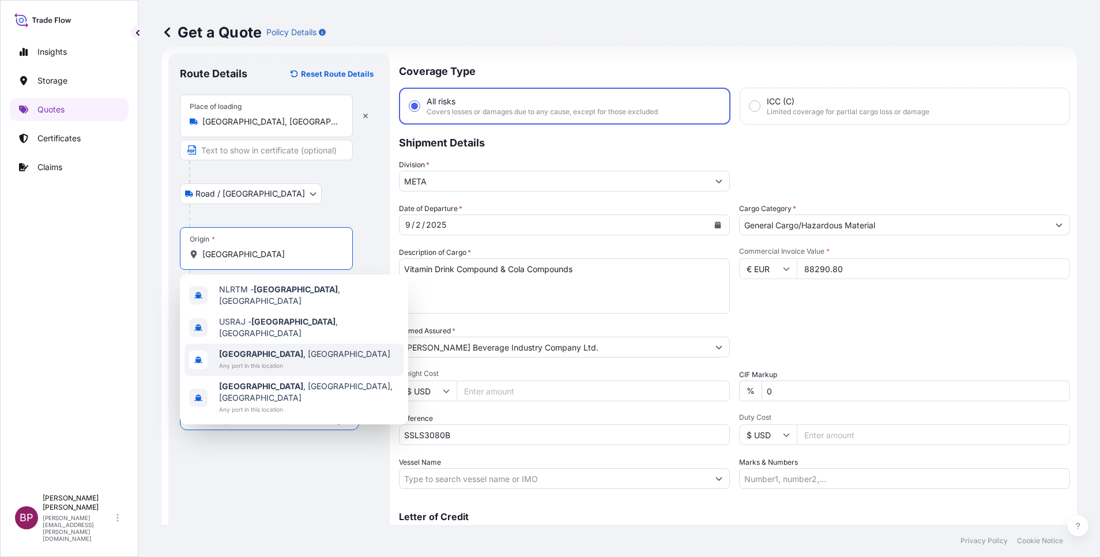
click at [277, 348] on span "[GEOGRAPHIC_DATA] , [GEOGRAPHIC_DATA]" at bounding box center [304, 354] width 171 height 12
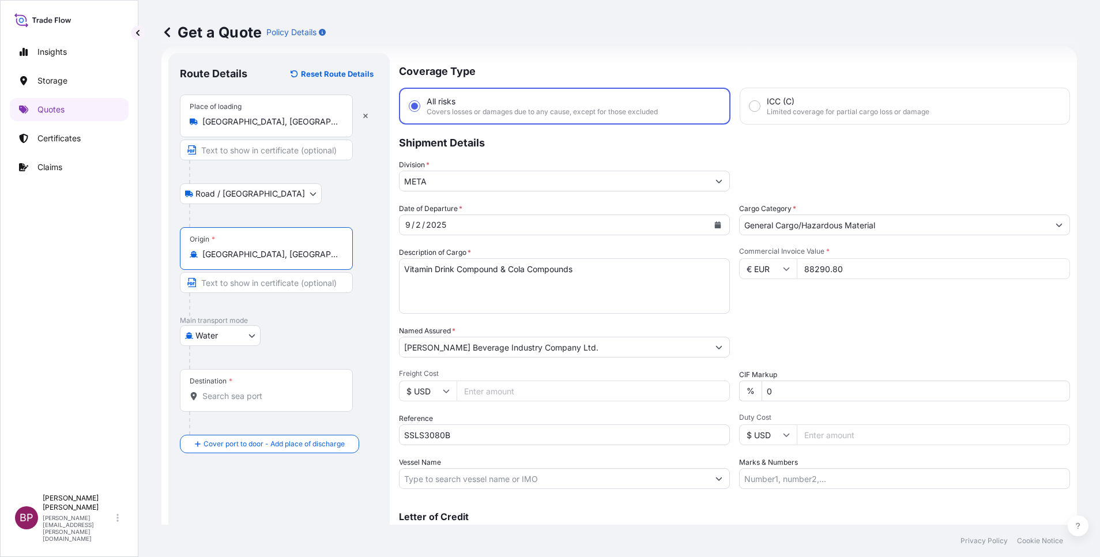
type input "[GEOGRAPHIC_DATA], [GEOGRAPHIC_DATA]"
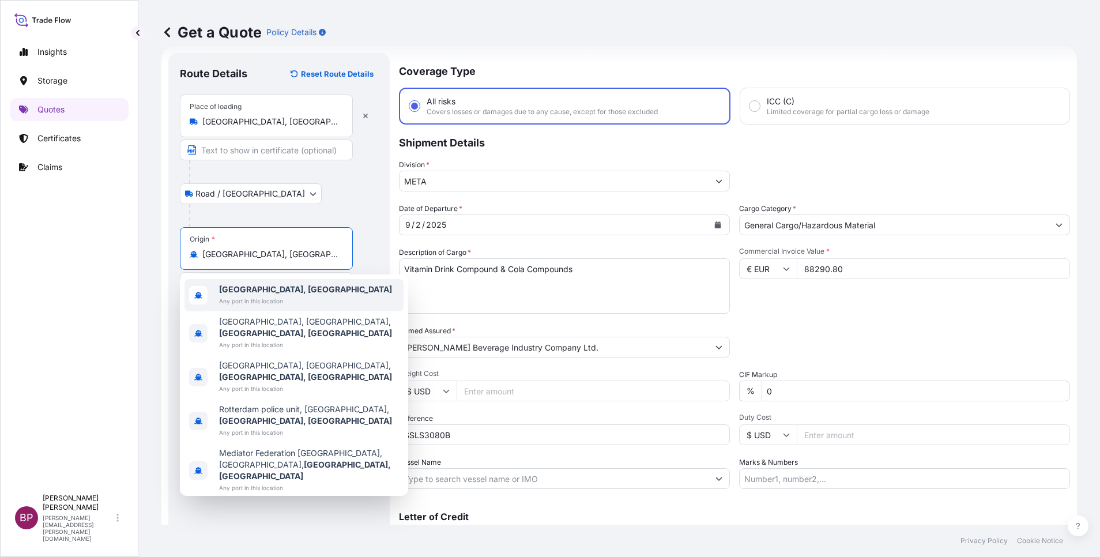
click at [366, 219] on div at bounding box center [283, 215] width 189 height 23
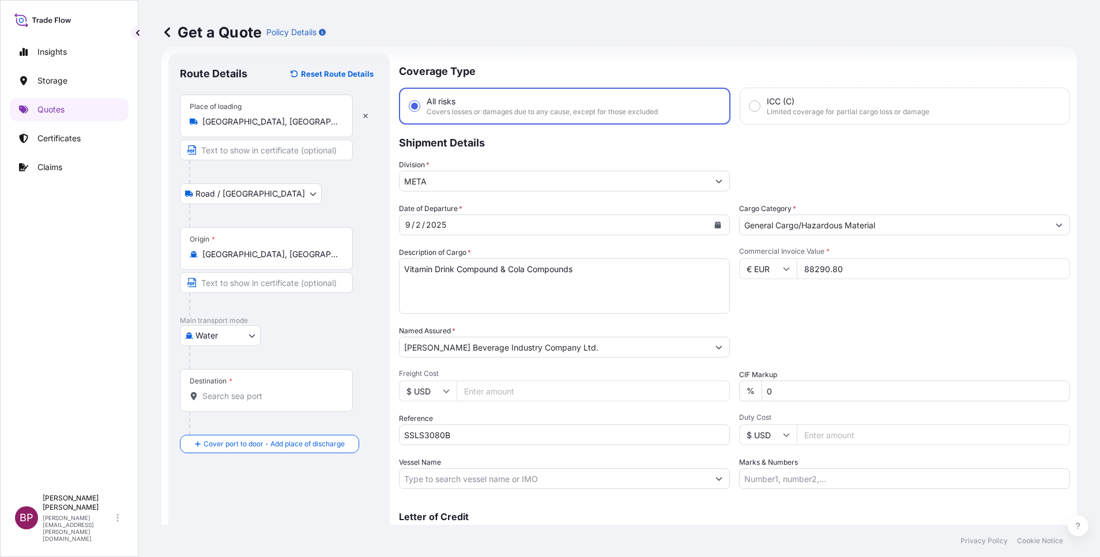
click at [265, 412] on div at bounding box center [271, 423] width 164 height 23
click at [255, 402] on div "Destination *" at bounding box center [266, 390] width 173 height 43
click at [255, 402] on input "Destination *" at bounding box center [270, 396] width 136 height 12
paste input "Jeddah"
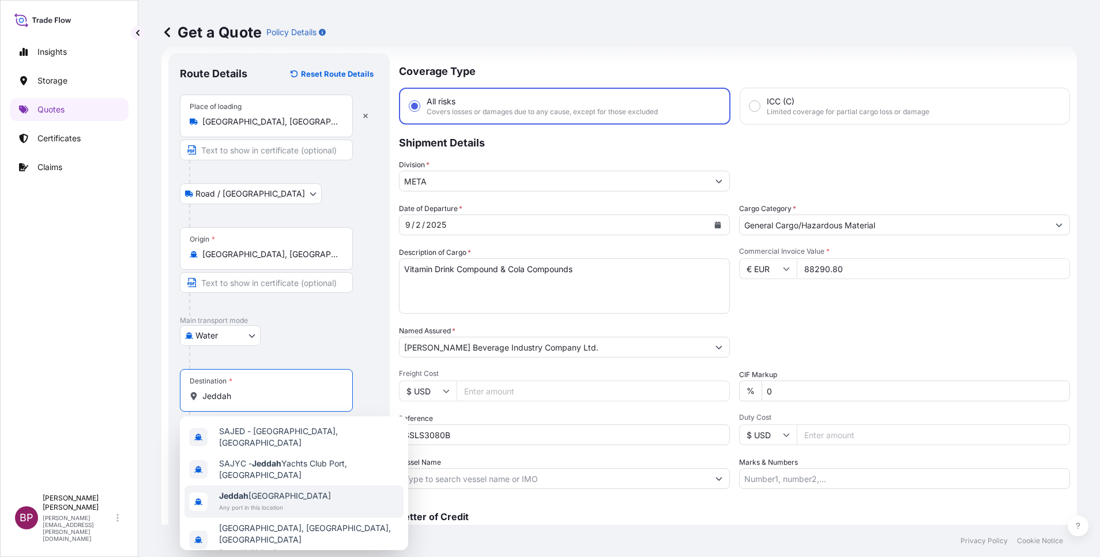
click at [284, 502] on span "Any port in this location" at bounding box center [275, 508] width 112 height 12
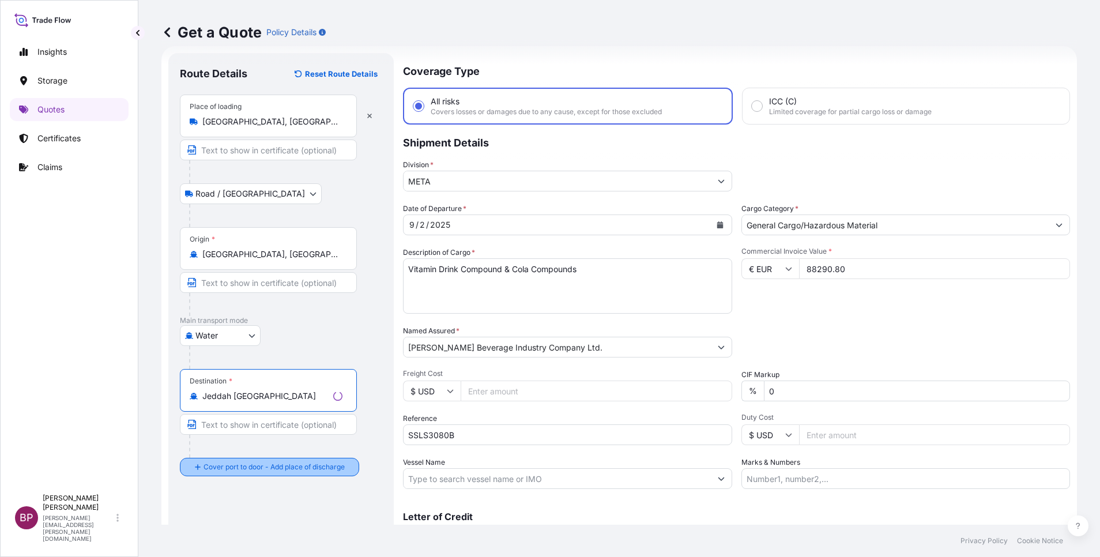
type input "Jeddah [GEOGRAPHIC_DATA]"
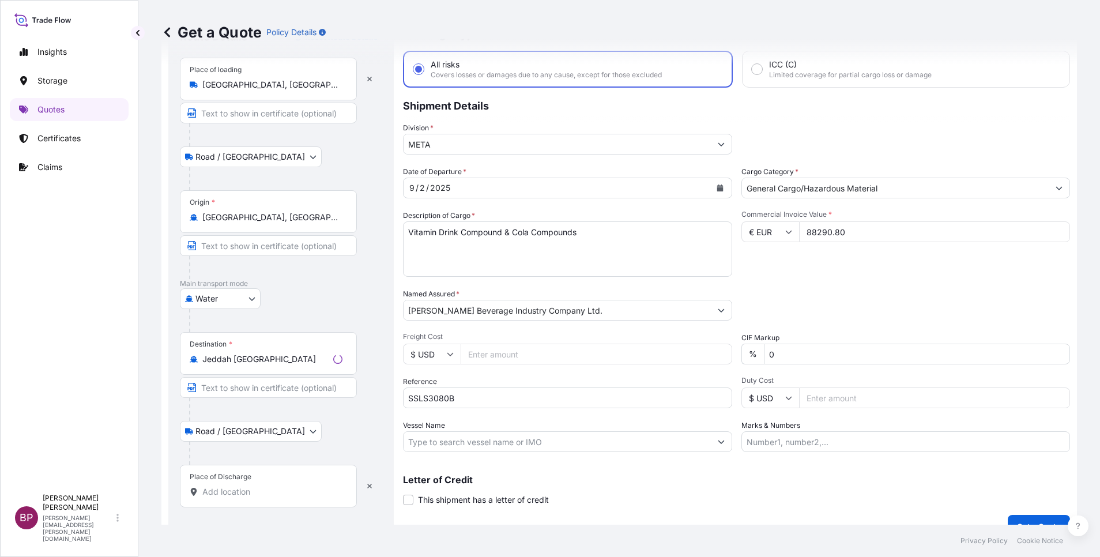
scroll to position [76, 0]
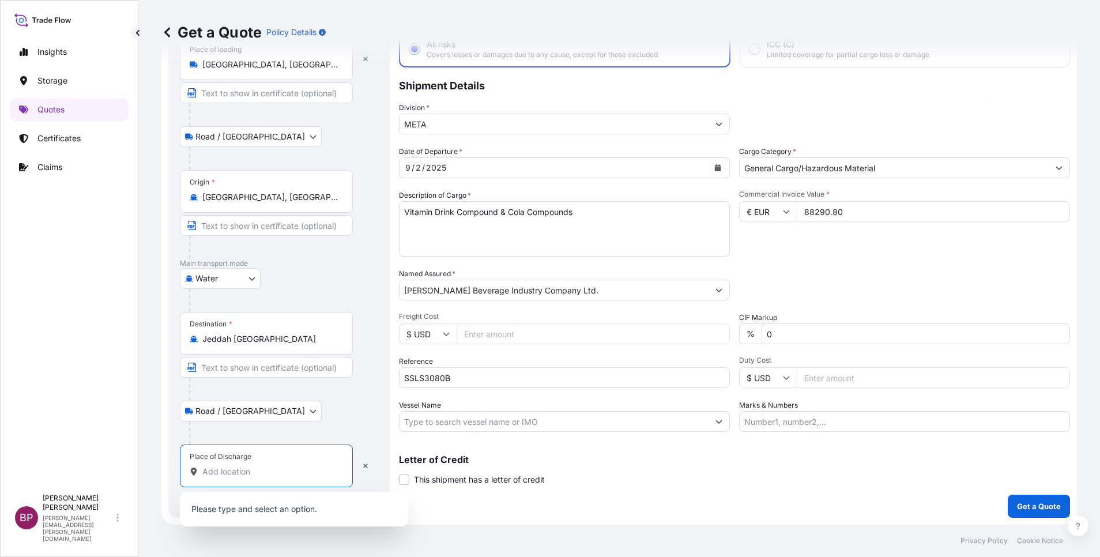
click at [278, 472] on input "Place of Discharge" at bounding box center [270, 472] width 136 height 12
paste input "Jeddah"
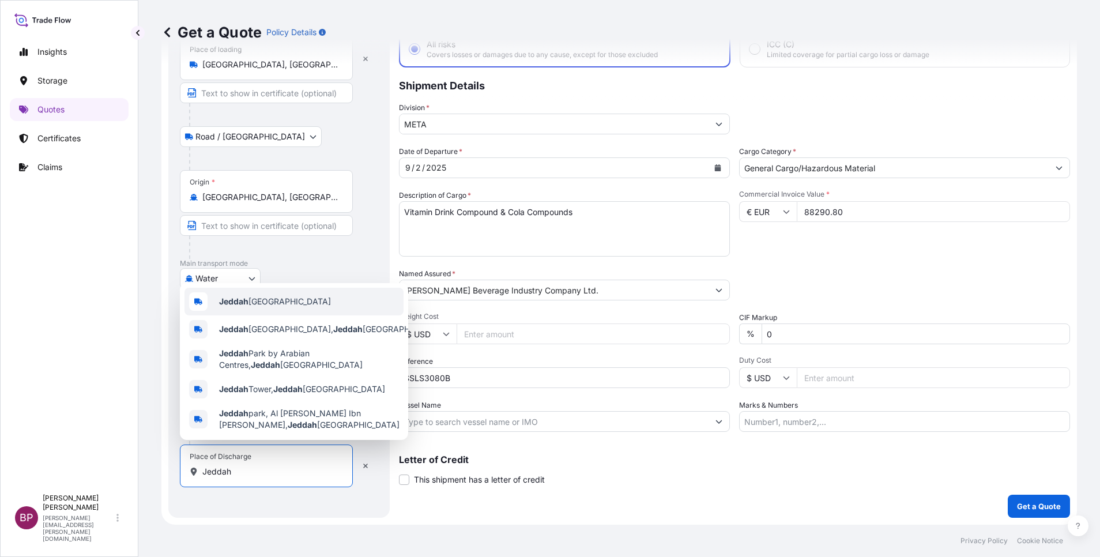
click at [303, 304] on div "Jeddah [GEOGRAPHIC_DATA]" at bounding box center [294, 302] width 219 height 28
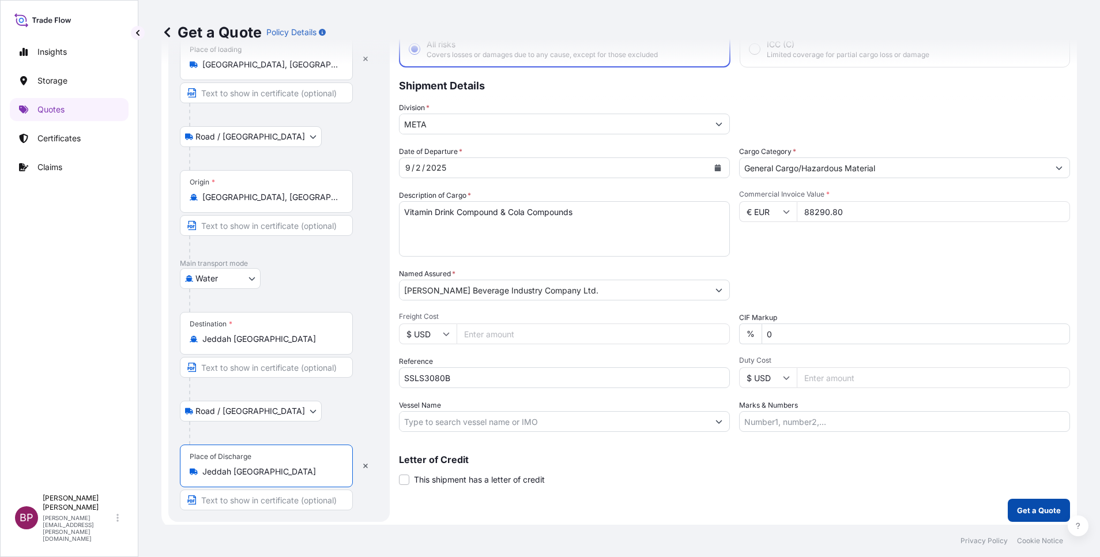
type input "Jeddah [GEOGRAPHIC_DATA]"
click at [1019, 512] on p "Get a Quote" at bounding box center [1039, 511] width 44 height 12
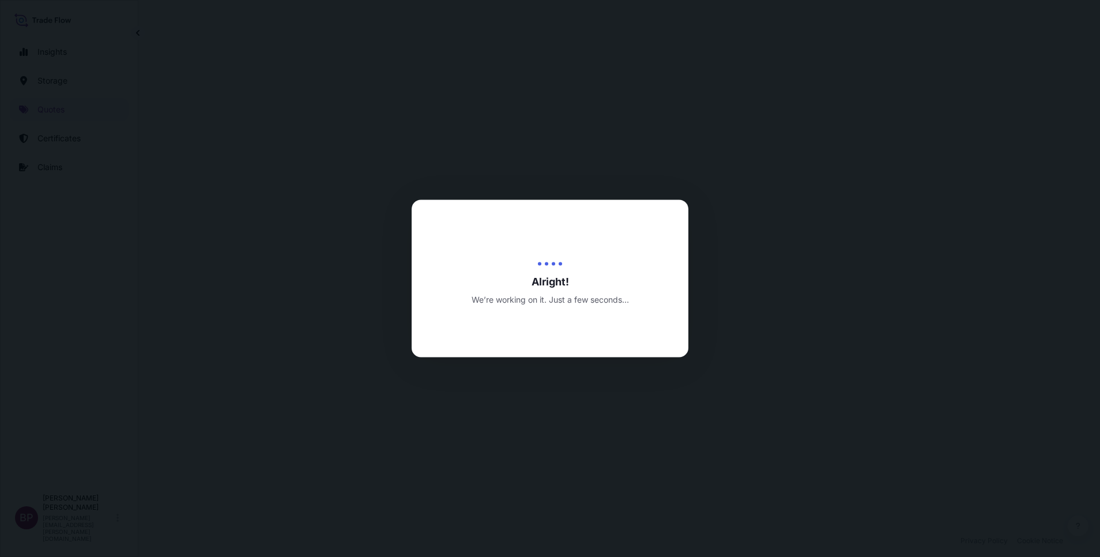
select select "Road / [GEOGRAPHIC_DATA]"
select select "Water"
select select "Road / [GEOGRAPHIC_DATA]"
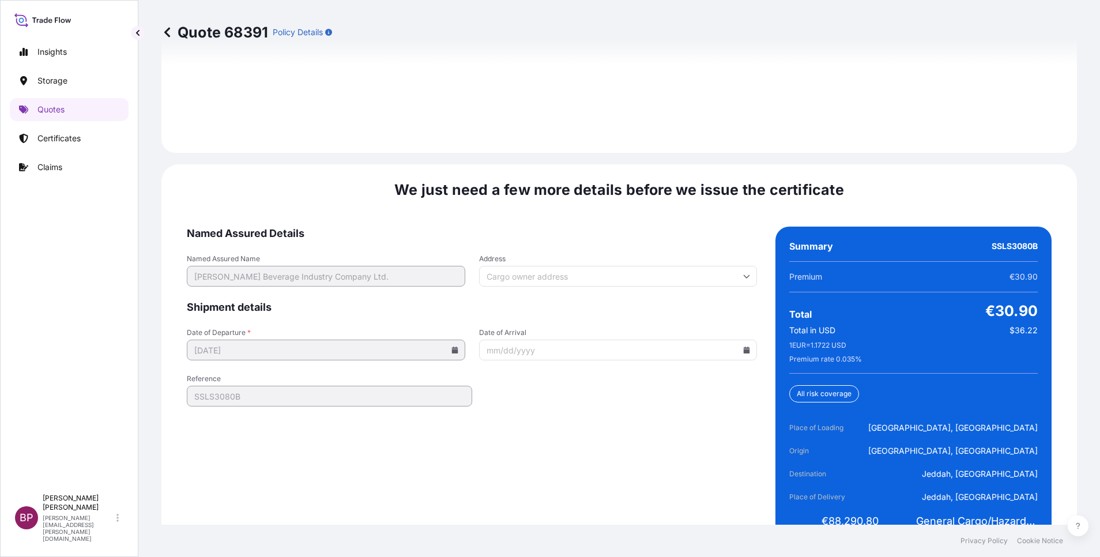
scroll to position [1769, 0]
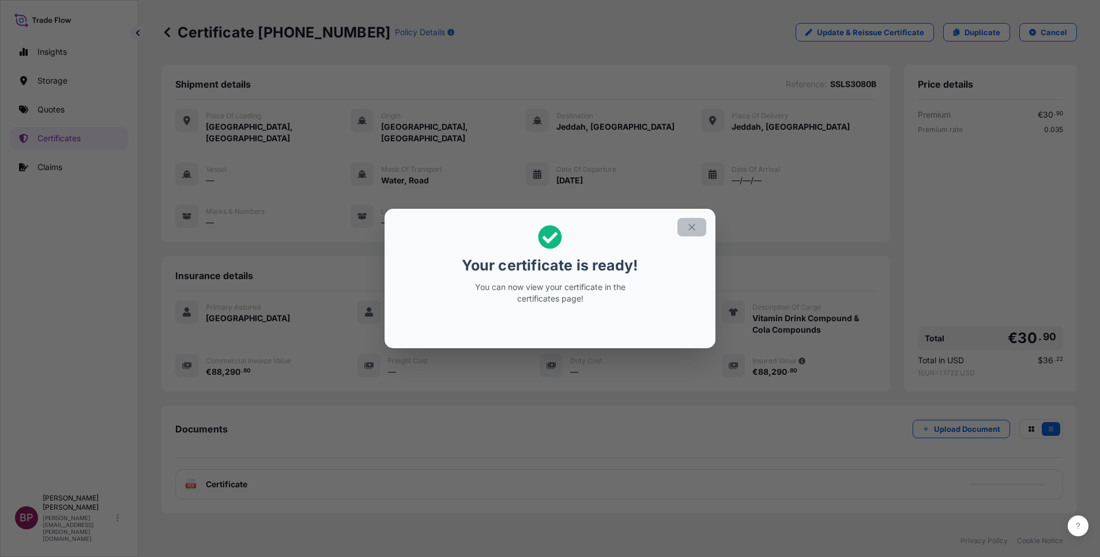
click at [693, 229] on icon "button" at bounding box center [692, 227] width 10 height 10
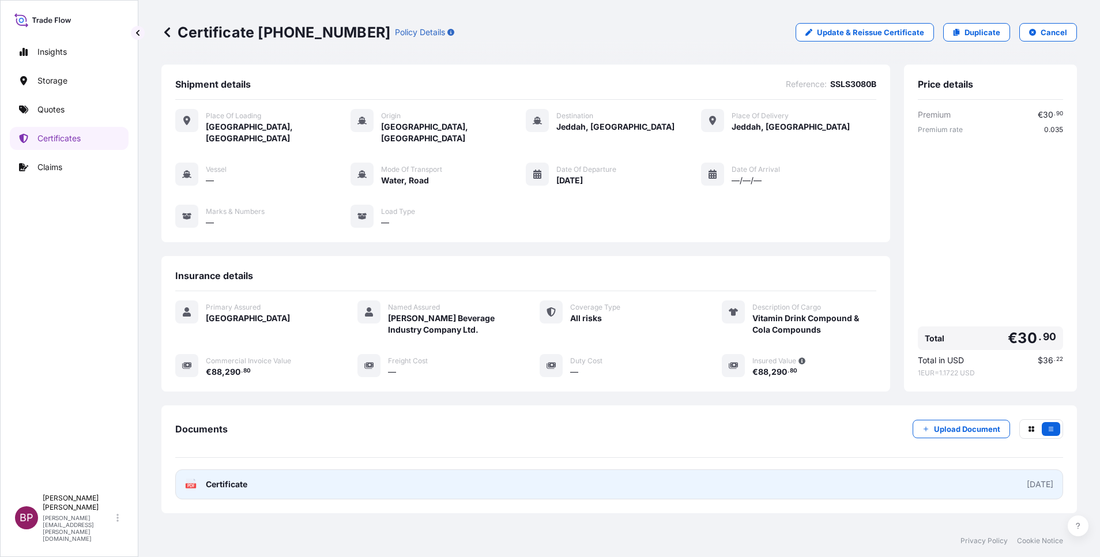
click at [234, 479] on span "Certificate" at bounding box center [227, 485] width 42 height 12
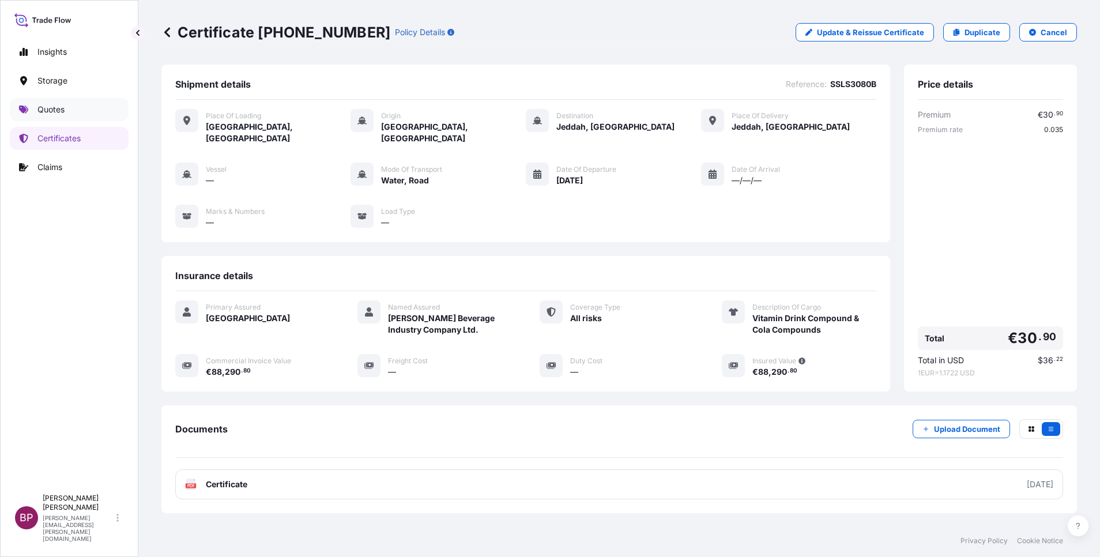
click at [58, 108] on p "Quotes" at bounding box center [50, 110] width 27 height 12
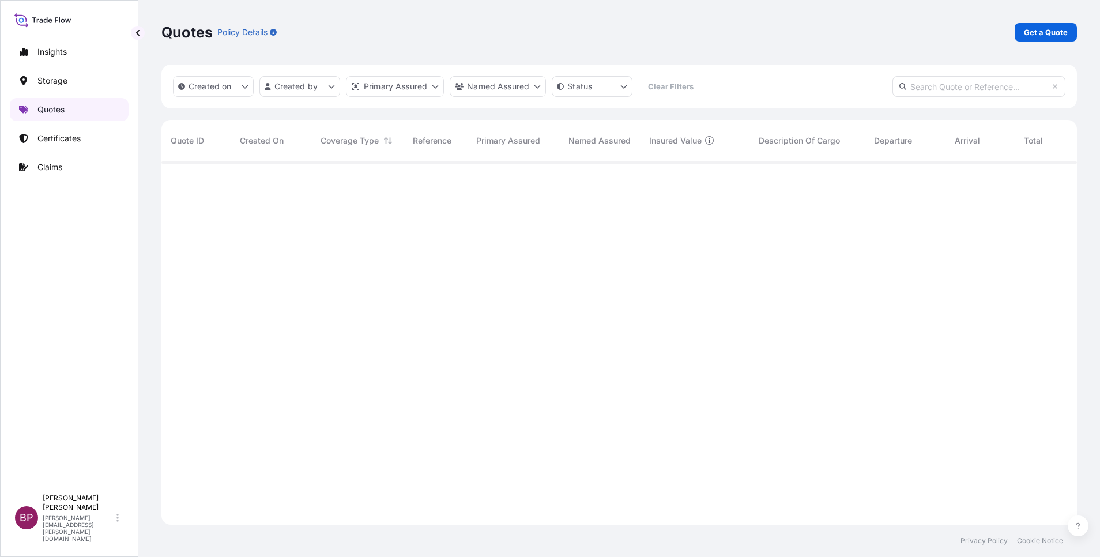
scroll to position [356, 902]
click at [1040, 32] on p "Get a Quote" at bounding box center [1046, 33] width 44 height 12
select select "Water"
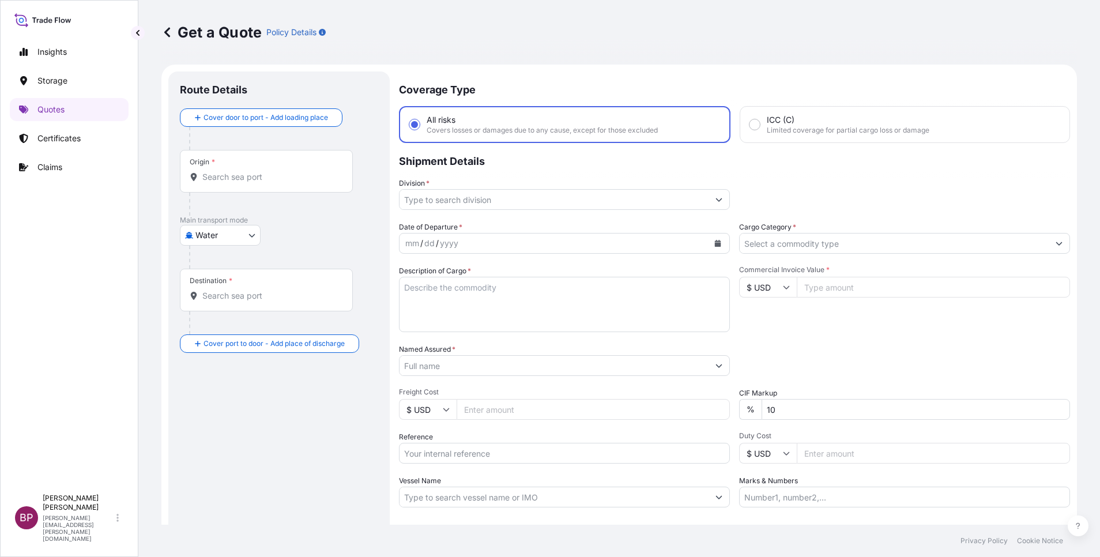
scroll to position [18, 0]
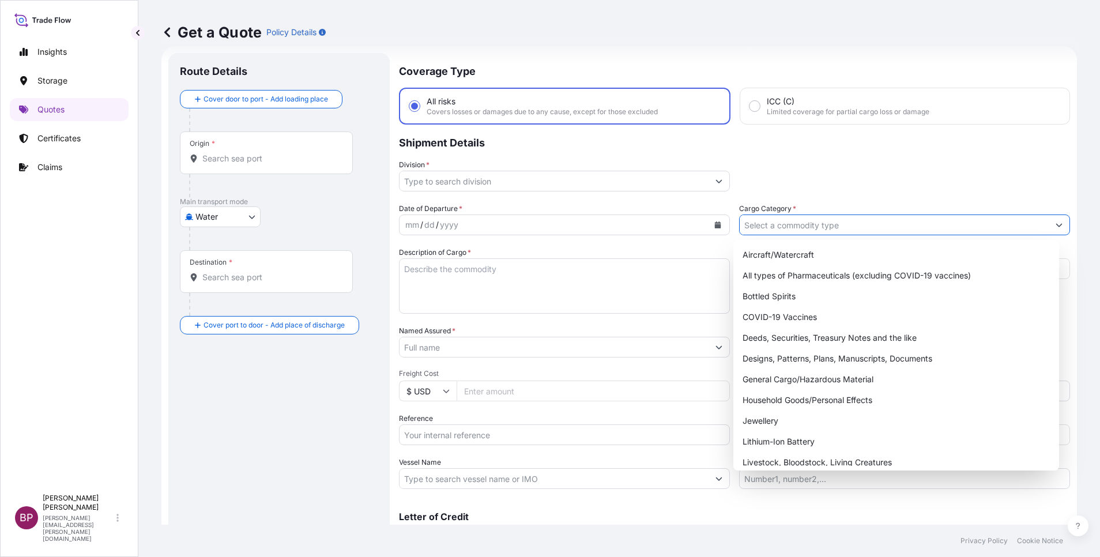
click at [823, 219] on input "Cargo Category *" at bounding box center [894, 224] width 309 height 21
click at [798, 378] on div "General Cargo/Hazardous Material" at bounding box center [896, 379] width 317 height 21
type input "General Cargo/Hazardous Material"
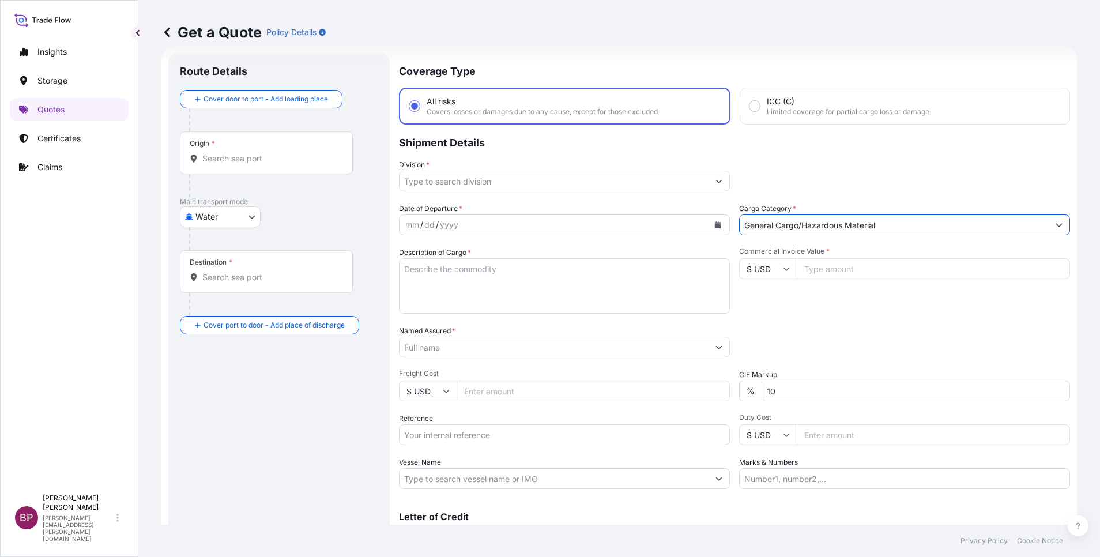
click at [716, 183] on icon "Show suggestions" at bounding box center [719, 181] width 7 height 7
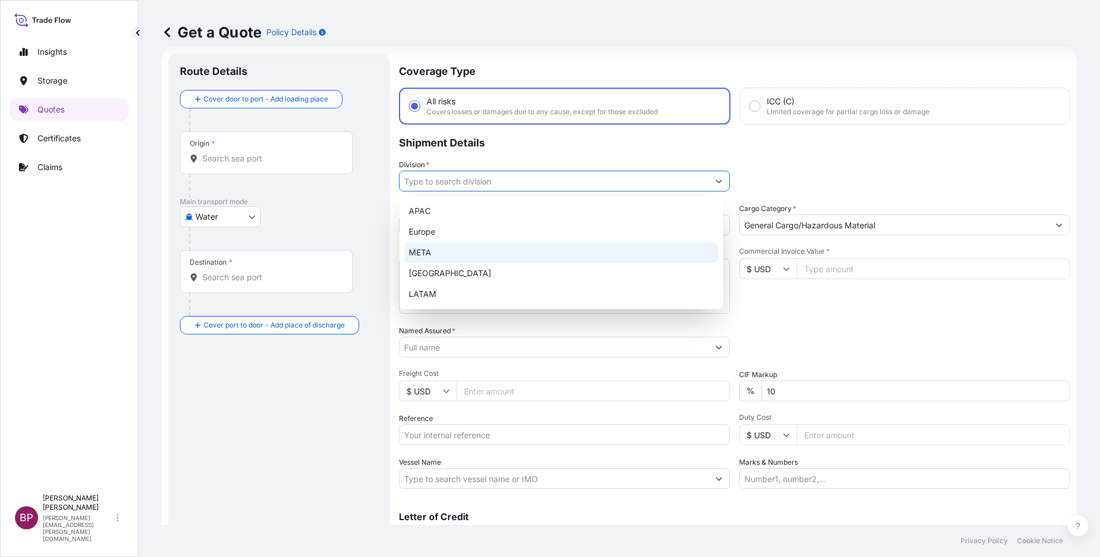
click at [468, 255] on div "META" at bounding box center [561, 252] width 314 height 21
type input "META"
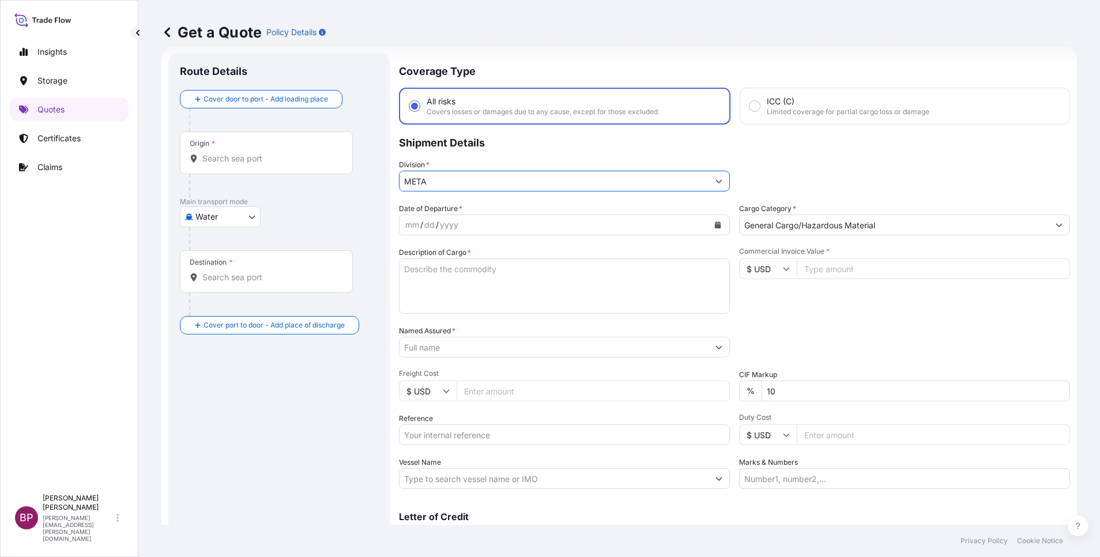
click at [837, 274] on input "Commercial Invoice Value *" at bounding box center [933, 268] width 273 height 21
paste input "79308"
type input "79308"
click at [775, 274] on input "$ USD" at bounding box center [768, 268] width 58 height 21
click at [763, 311] on div "€ EUR" at bounding box center [761, 300] width 48 height 22
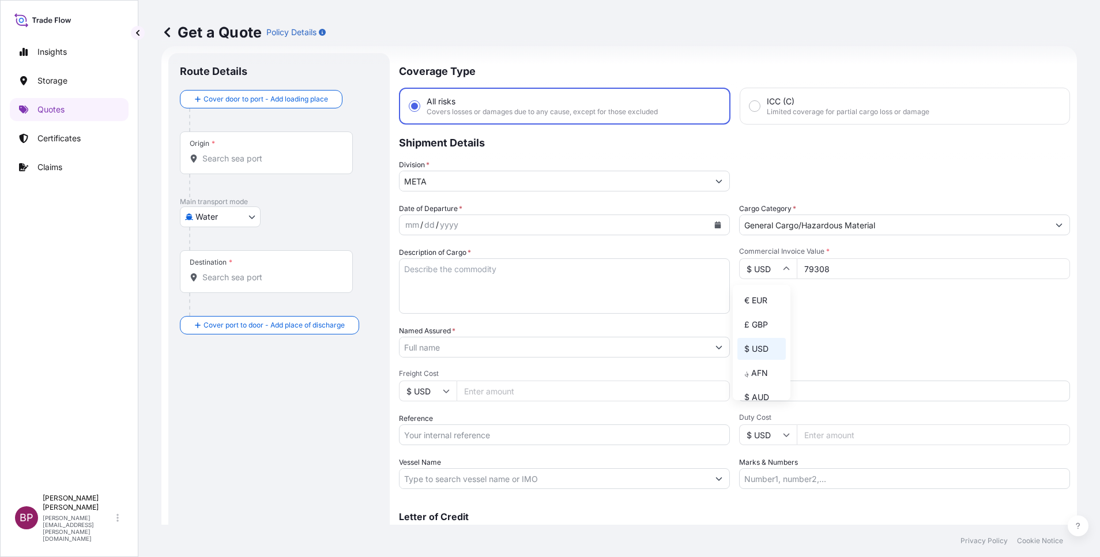
type input "€ EUR"
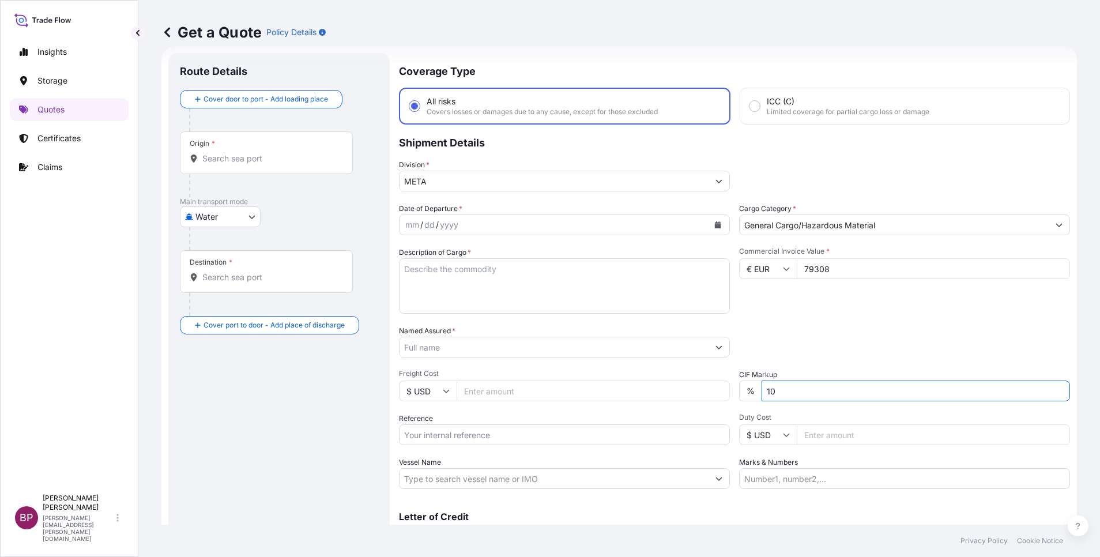
drag, startPoint x: 754, startPoint y: 393, endPoint x: 600, endPoint y: 392, distance: 153.4
click at [608, 393] on div "Date of Departure * mm / dd / yyyy Cargo Category * General Cargo/Hazardous Mat…" at bounding box center [734, 346] width 671 height 286
type input "0"
click at [467, 288] on textarea "Description of Cargo *" at bounding box center [564, 285] width 331 height 55
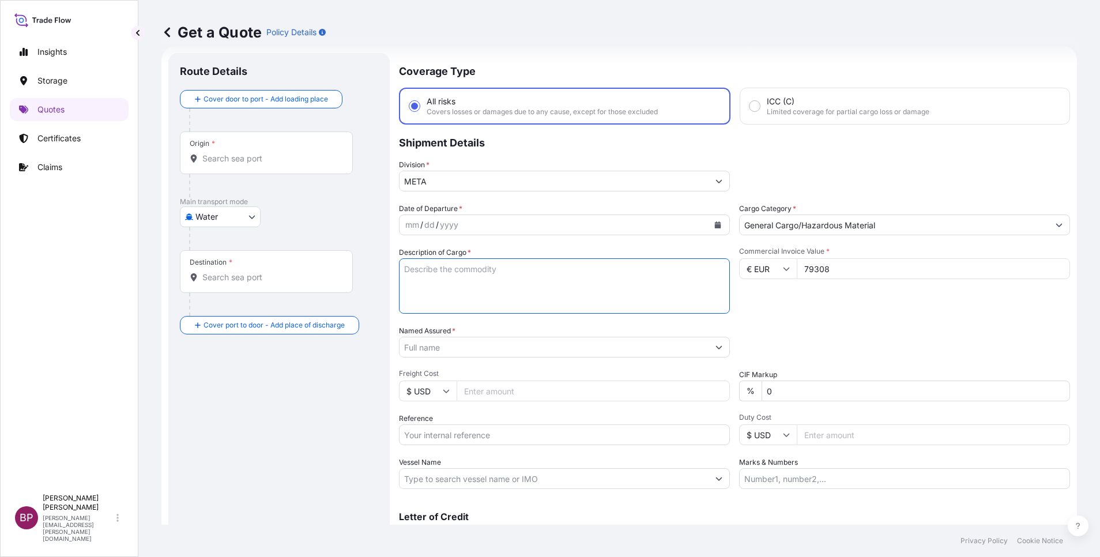
paste textarea "Energy Drink Basic Compound & Apple Concentrate"
type textarea "Energy Drink Basic Compound & Apple Concentrate"
click at [461, 438] on input "Reference" at bounding box center [564, 434] width 331 height 21
paste input "SSLS3080C"
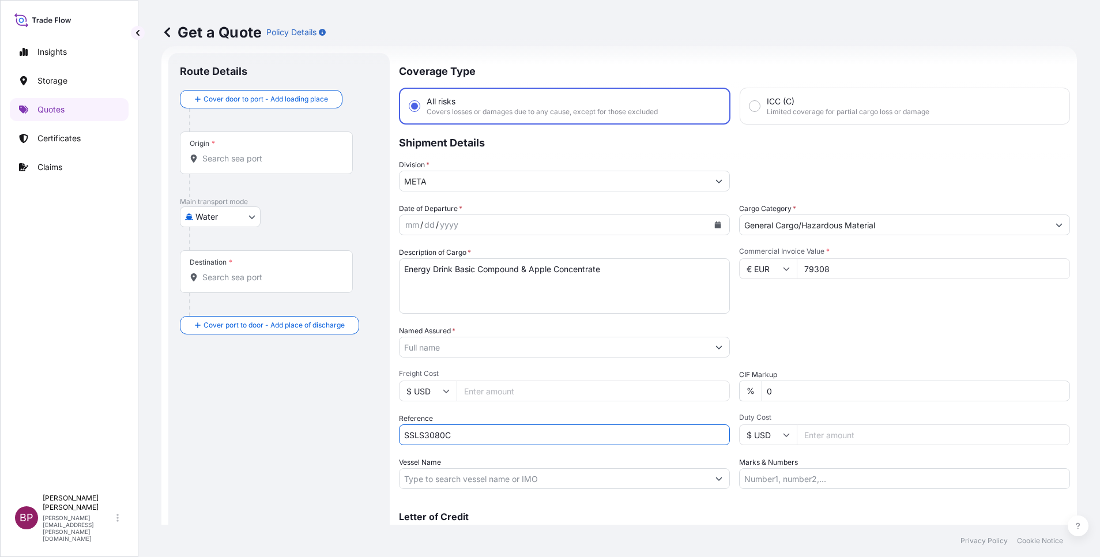
type input "SSLS3080C"
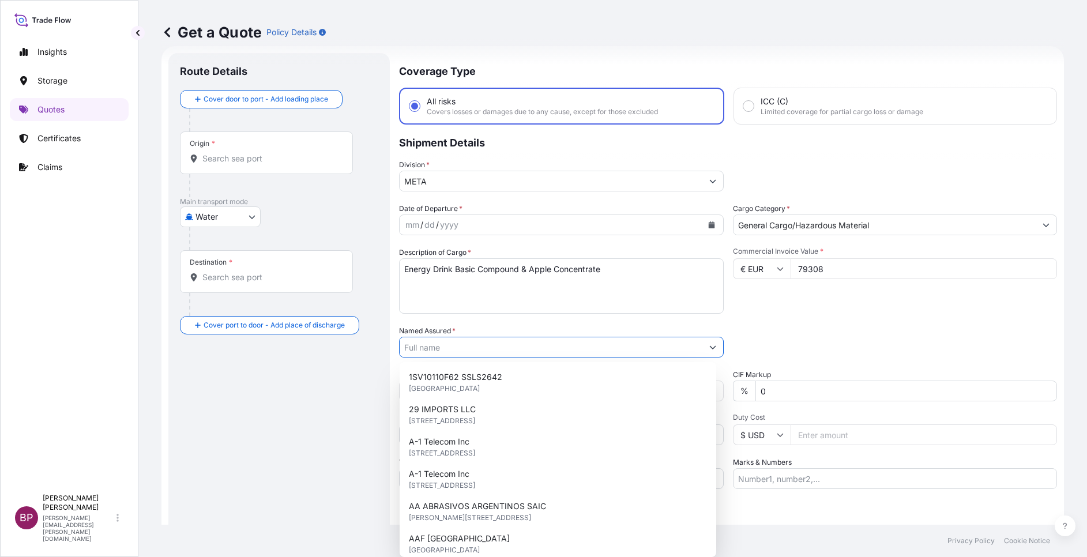
click at [475, 351] on input "Named Assured *" at bounding box center [551, 347] width 303 height 21
paste input "[PERSON_NAME] Beverage Industry Company Ltd."
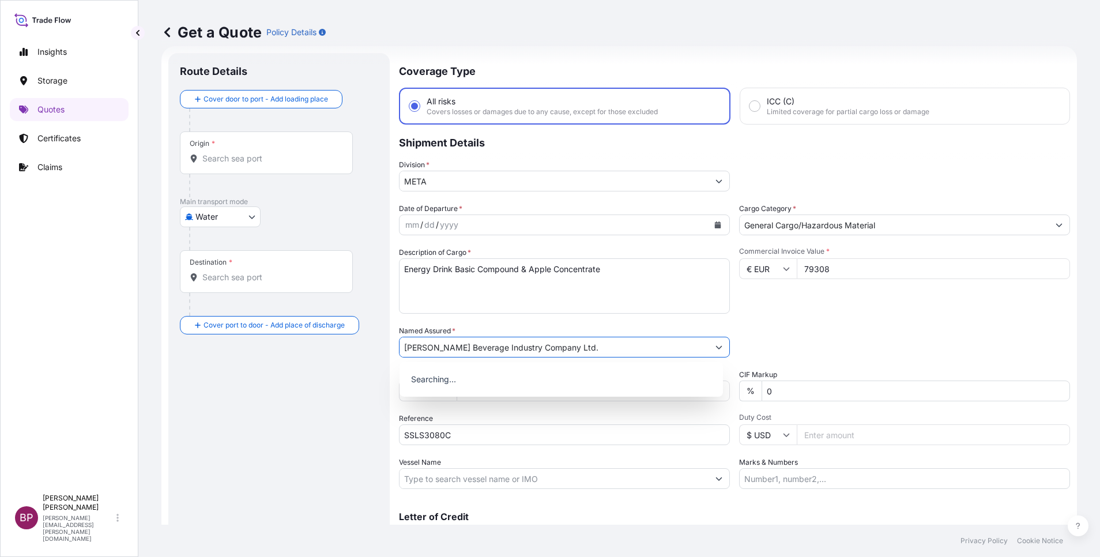
type input "[PERSON_NAME] Beverage Industry Company Ltd."
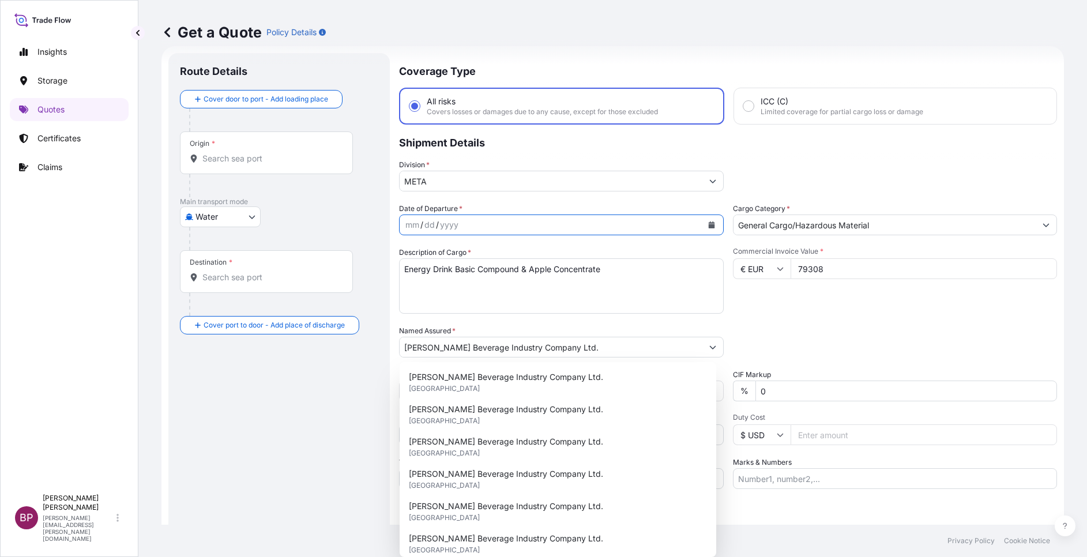
click at [708, 225] on icon "Calendar" at bounding box center [711, 224] width 6 height 7
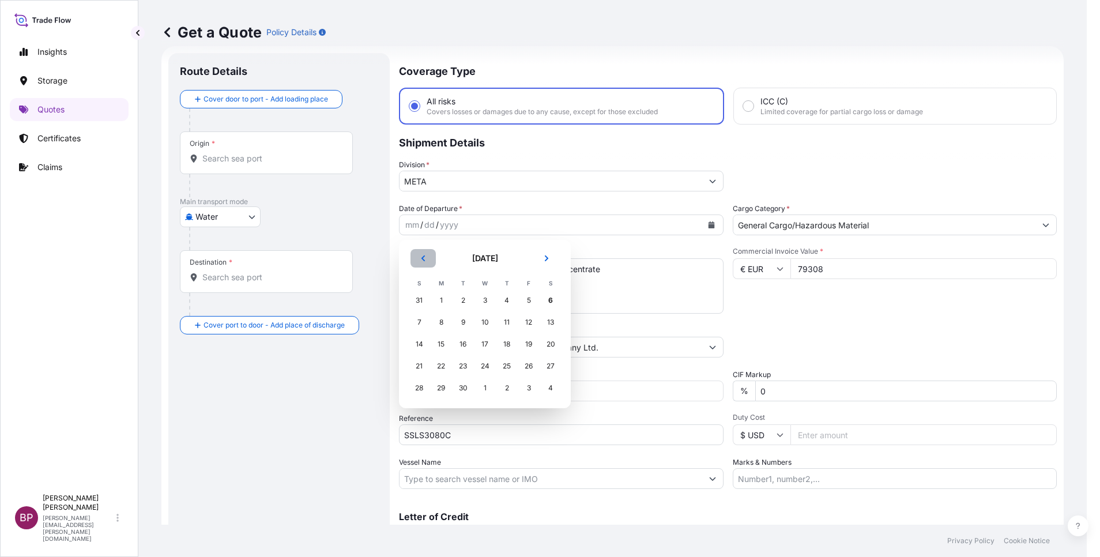
click at [423, 258] on icon "Previous" at bounding box center [423, 258] width 7 height 7
click at [460, 391] on div "26" at bounding box center [463, 388] width 21 height 21
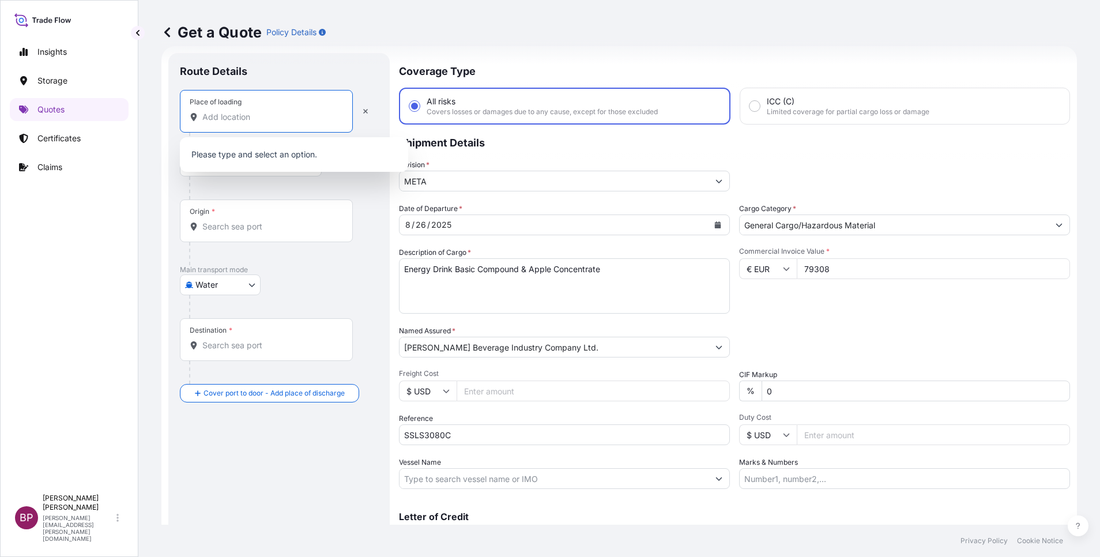
click at [251, 116] on input "Place of loading" at bounding box center [270, 117] width 136 height 12
paste input "[GEOGRAPHIC_DATA]"
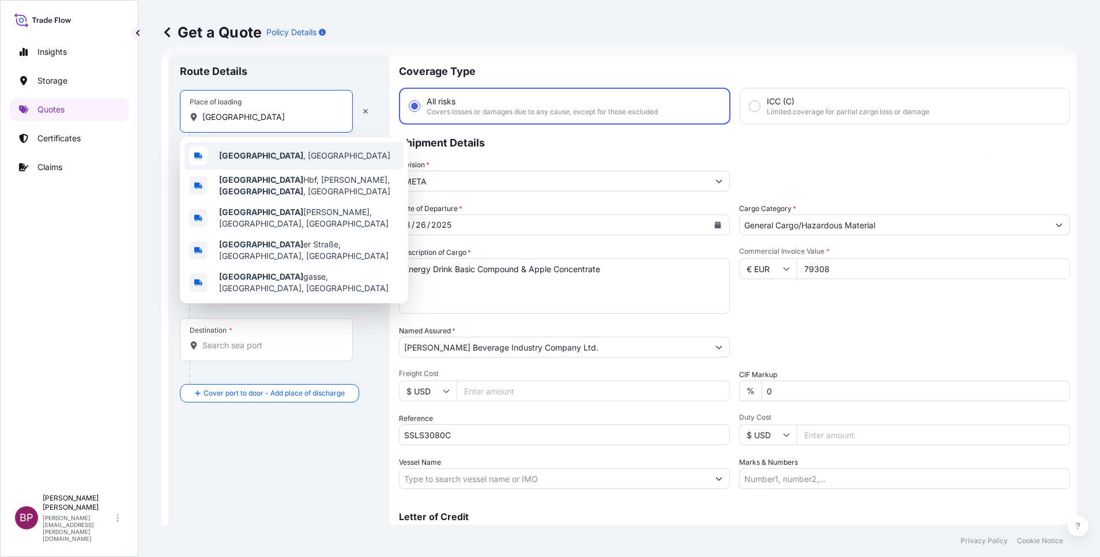
click at [291, 157] on span "[GEOGRAPHIC_DATA] , [GEOGRAPHIC_DATA]" at bounding box center [304, 156] width 171 height 12
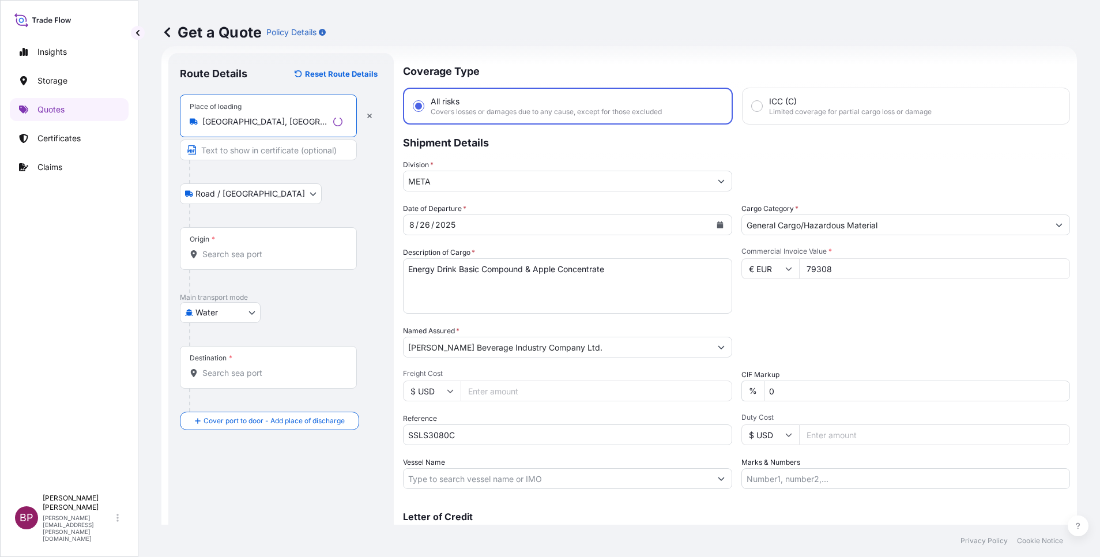
type input "[GEOGRAPHIC_DATA], [GEOGRAPHIC_DATA]"
click at [256, 259] on input "Origin *" at bounding box center [272, 255] width 140 height 12
paste input "[GEOGRAPHIC_DATA]"
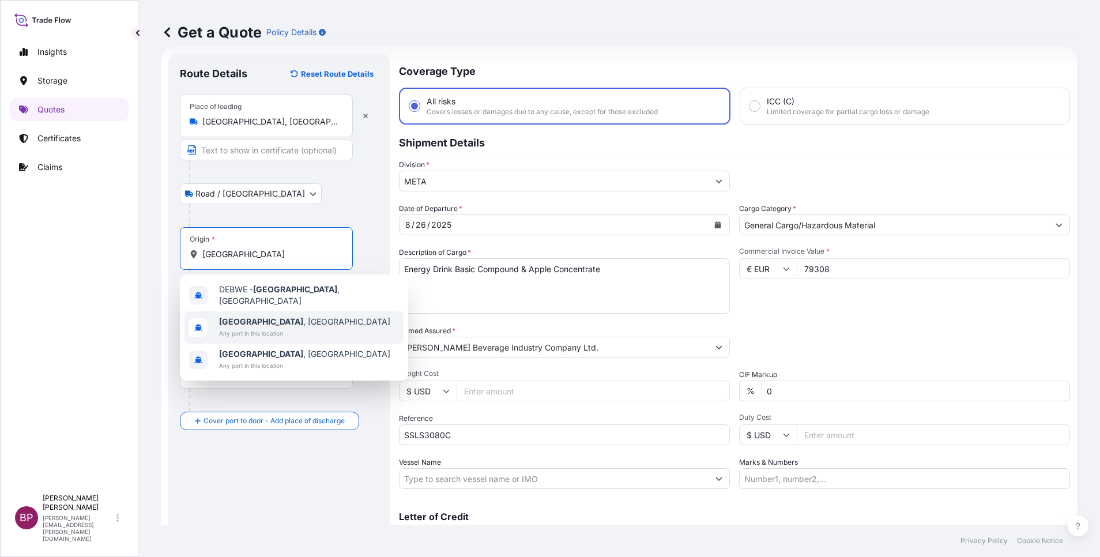
click at [285, 328] on span "Any port in this location" at bounding box center [304, 334] width 171 height 12
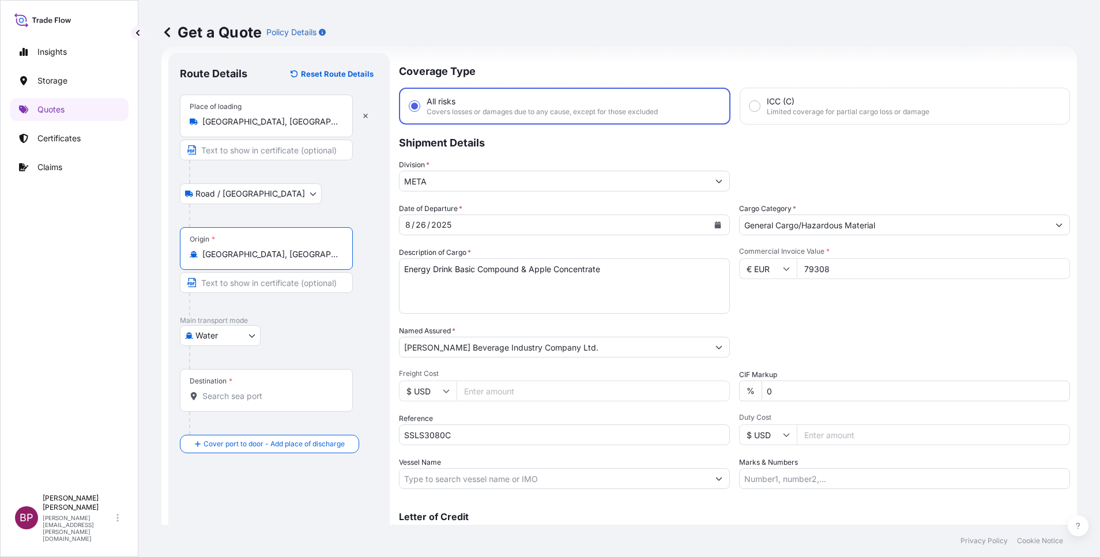
type input "[GEOGRAPHIC_DATA], [GEOGRAPHIC_DATA]"
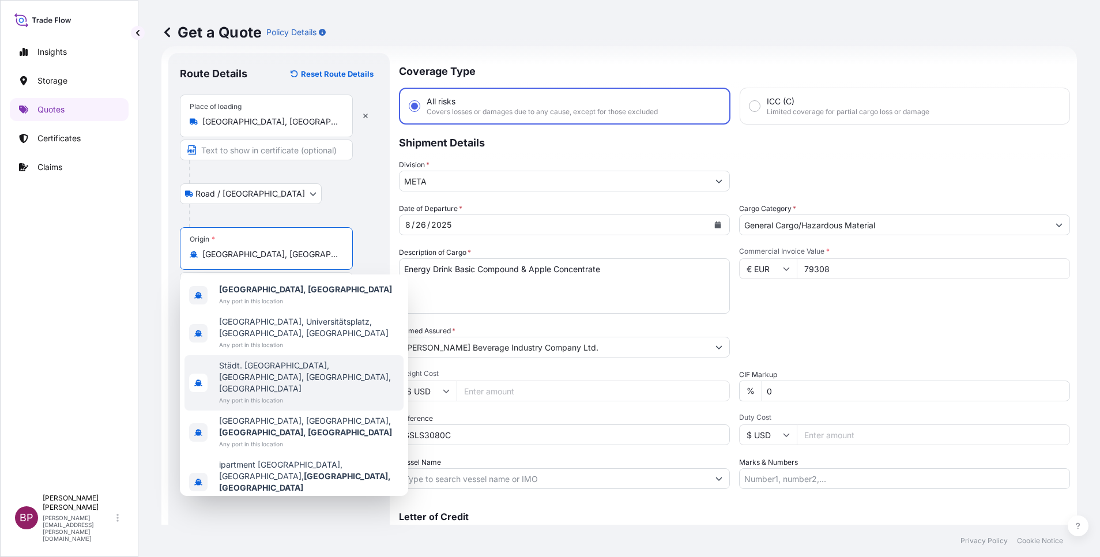
click at [104, 286] on div "Insights Storage Quotes Certificates Claims" at bounding box center [69, 259] width 119 height 458
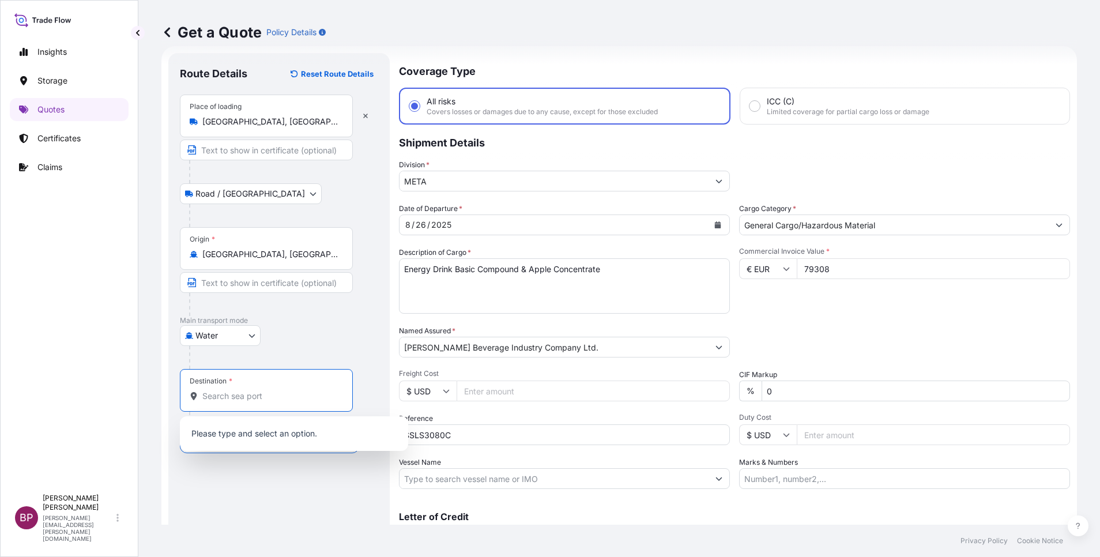
click at [250, 400] on input "Destination *" at bounding box center [270, 396] width 136 height 12
paste input "Jeddah"
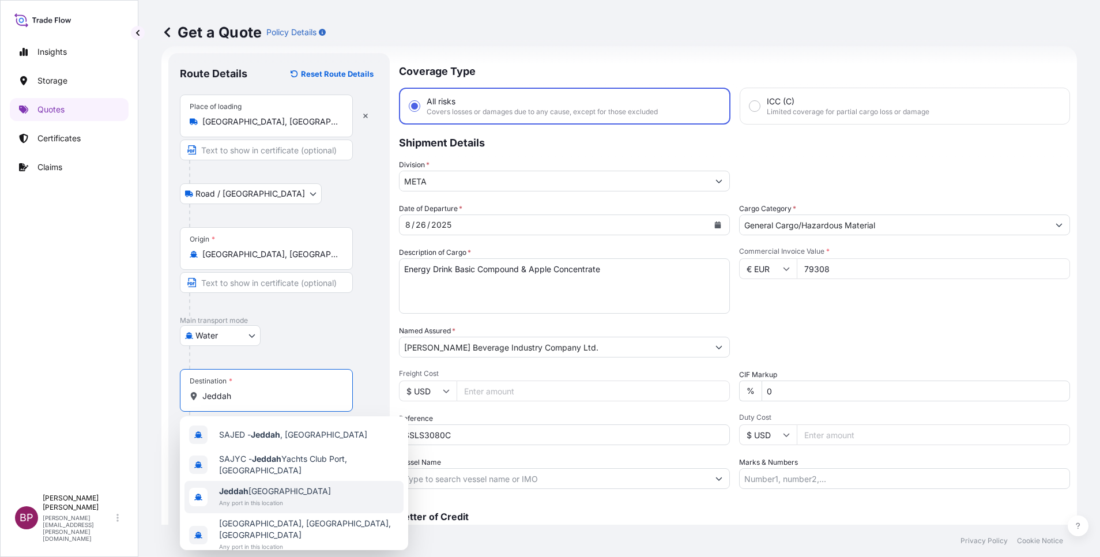
click at [294, 492] on span "Jeddah [GEOGRAPHIC_DATA]" at bounding box center [275, 491] width 112 height 12
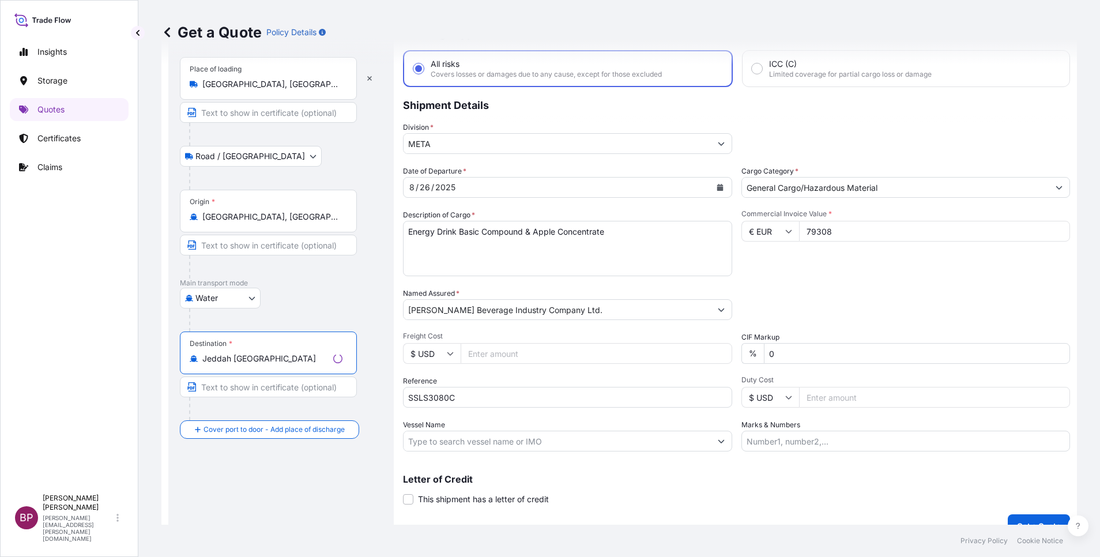
scroll to position [76, 0]
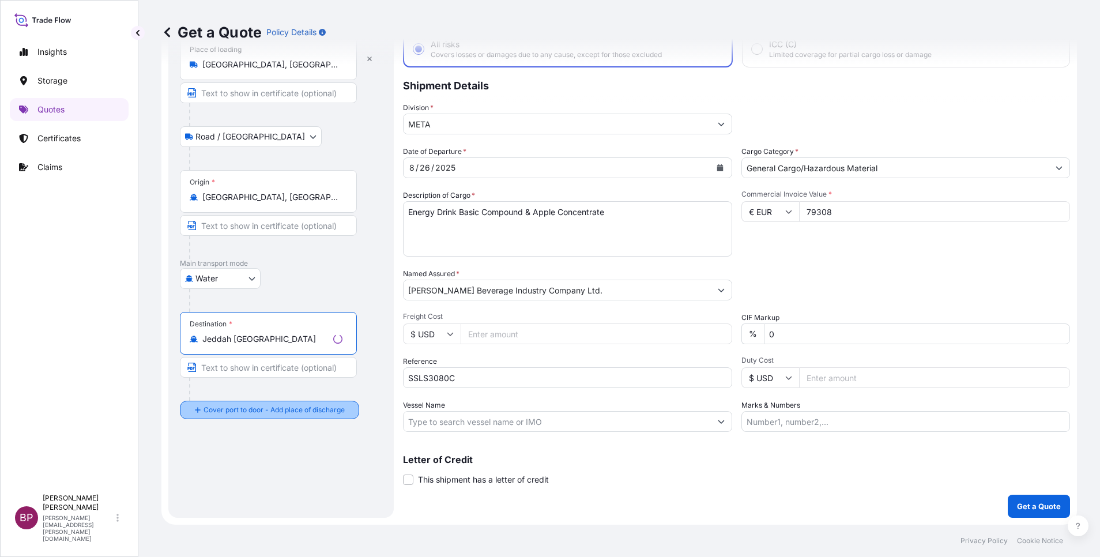
type input "Jeddah [GEOGRAPHIC_DATA]"
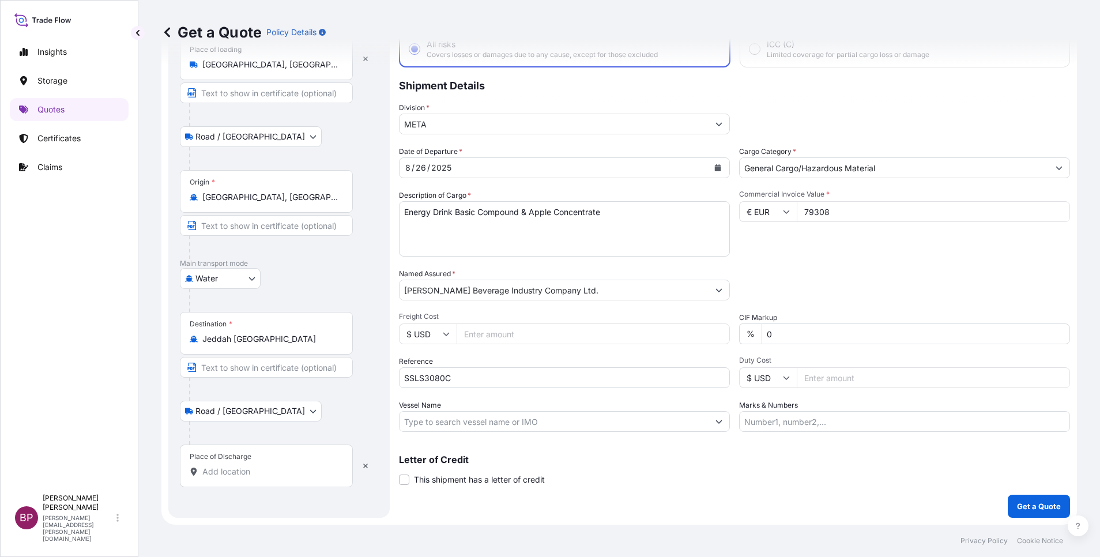
click at [269, 469] on input "Place of Discharge" at bounding box center [270, 472] width 136 height 12
paste input "Jeddah"
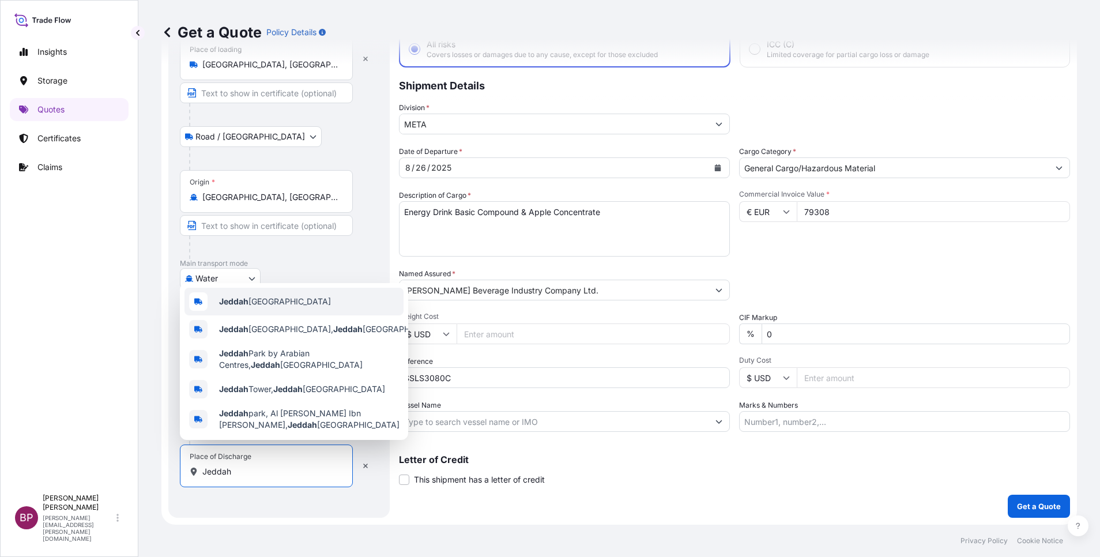
click at [277, 297] on span "Jeddah [GEOGRAPHIC_DATA]" at bounding box center [275, 302] width 112 height 12
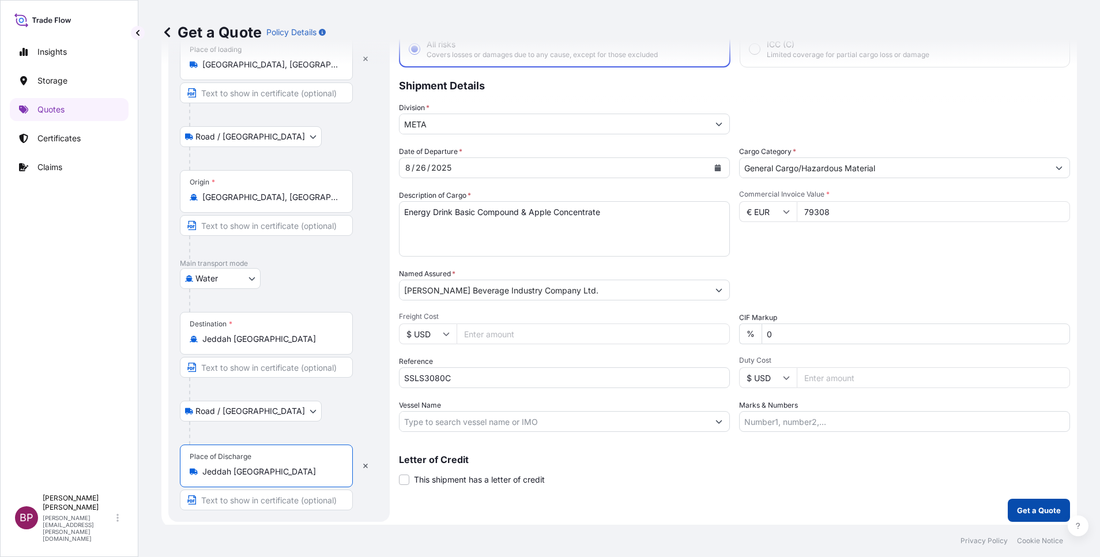
type input "Jeddah [GEOGRAPHIC_DATA]"
click at [1017, 511] on p "Get a Quote" at bounding box center [1039, 511] width 44 height 12
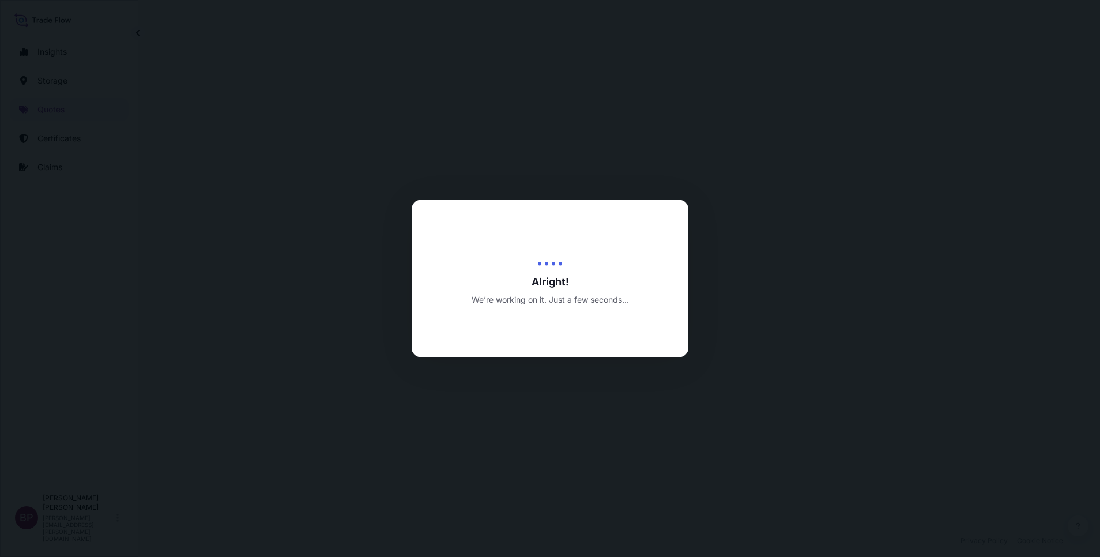
select select "Road / [GEOGRAPHIC_DATA]"
select select "Water"
select select "Road / [GEOGRAPHIC_DATA]"
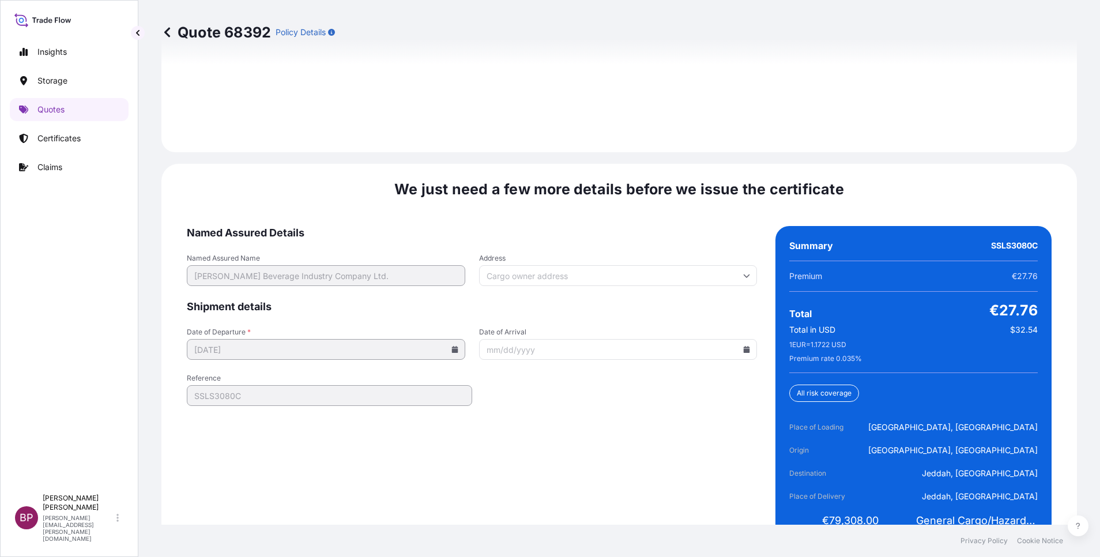
scroll to position [1769, 0]
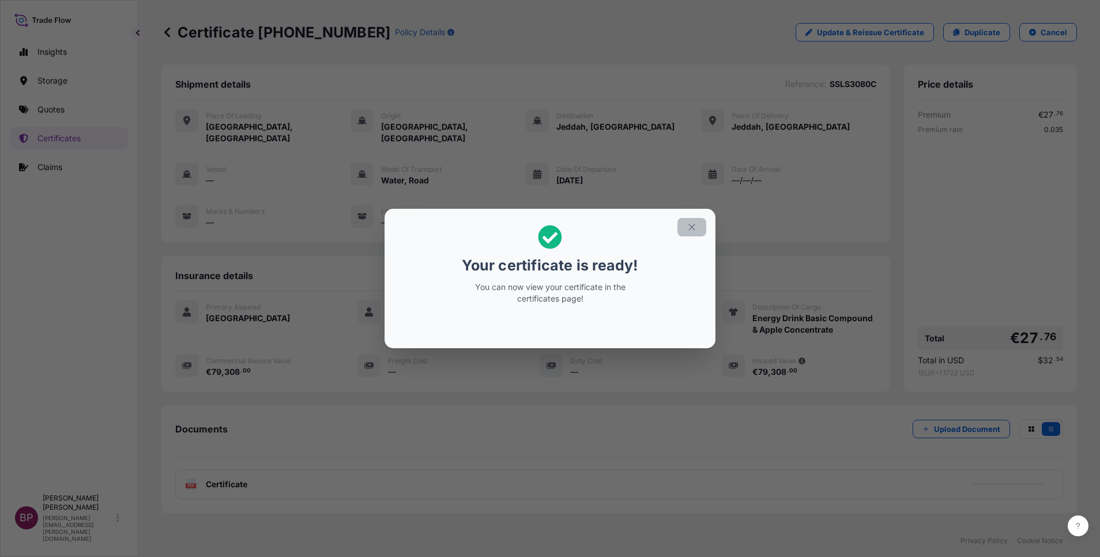
click at [691, 230] on icon "button" at bounding box center [692, 227] width 10 height 10
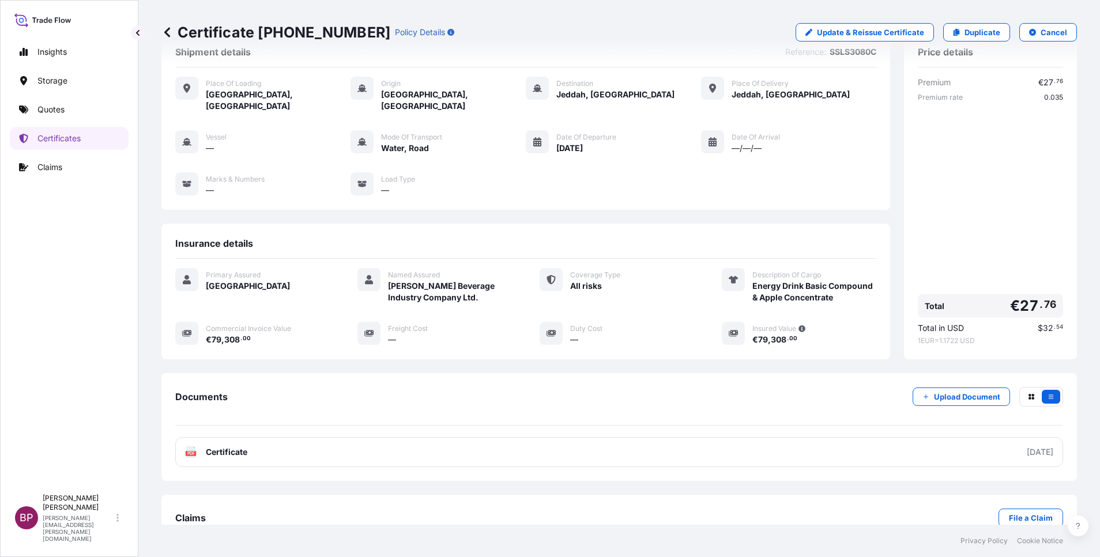
scroll to position [49, 0]
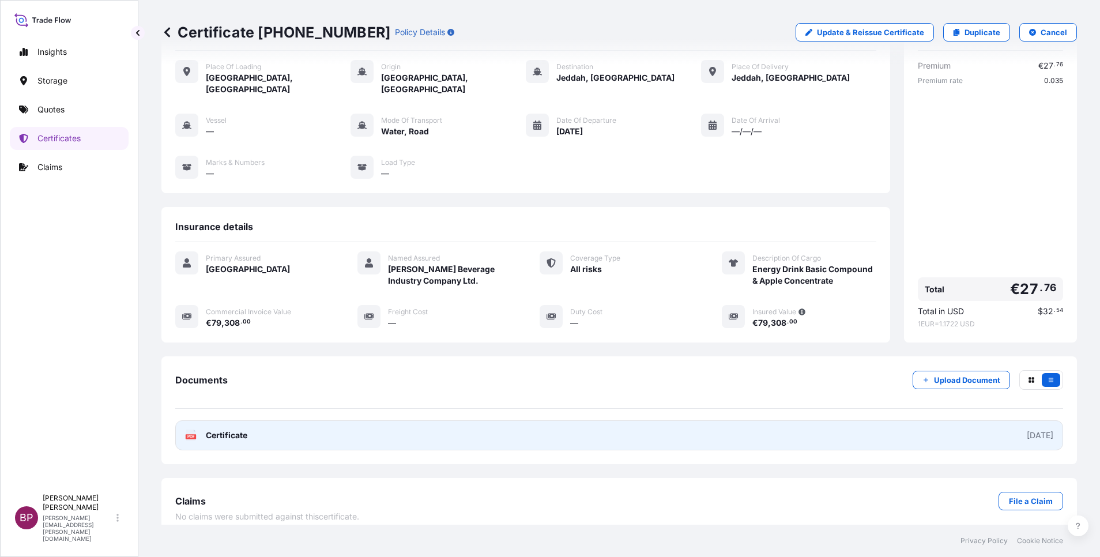
click at [236, 430] on span "Certificate" at bounding box center [227, 436] width 42 height 12
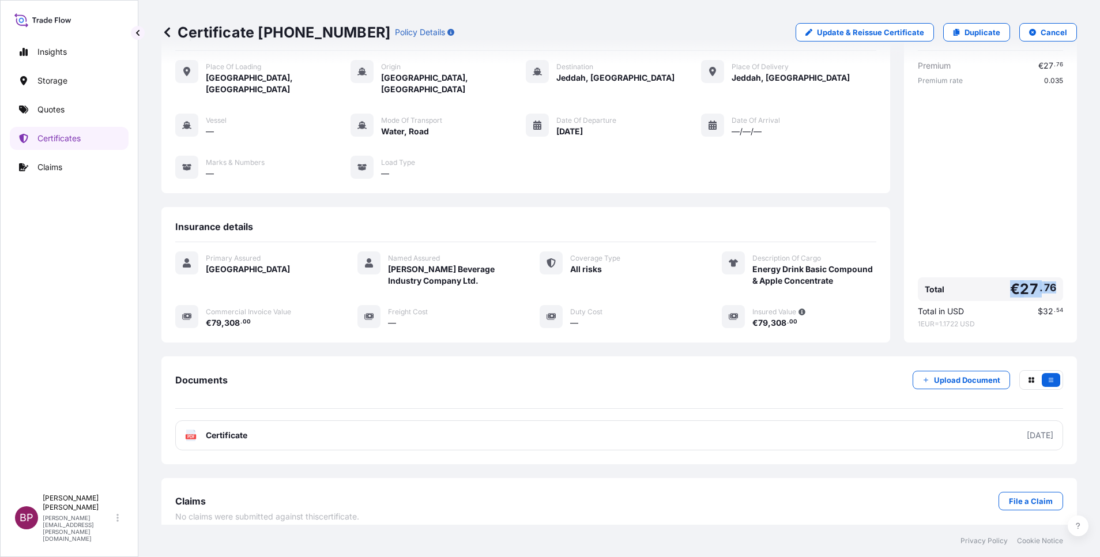
drag, startPoint x: 995, startPoint y: 284, endPoint x: 1055, endPoint y: 278, distance: 60.2
click at [1055, 278] on div "Price details Premium € 27 . 76 Premium rate 0.035 Total € 27 . 76 Total in USD…" at bounding box center [990, 179] width 173 height 327
copy span "€ 27 . 76"
click at [72, 139] on p "Certificates" at bounding box center [58, 139] width 43 height 12
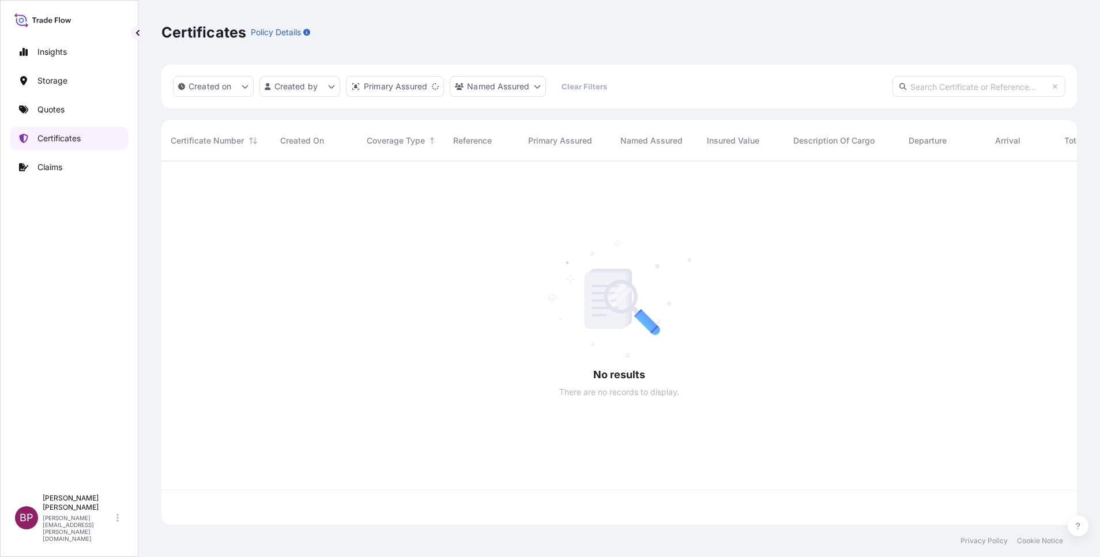
scroll to position [356, 902]
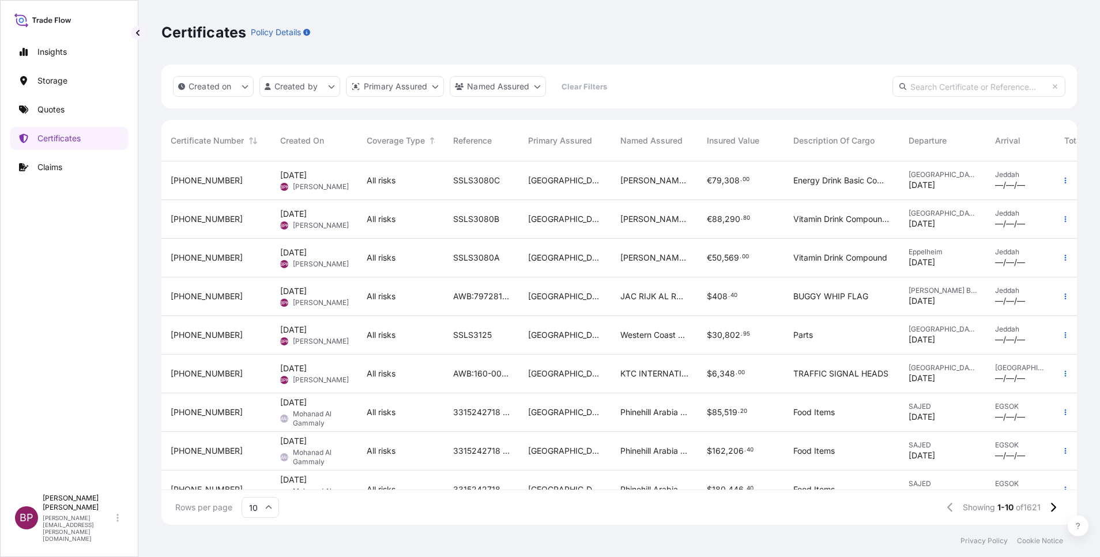
click at [688, 231] on div "[PERSON_NAME] Beverage Industry Company Ltd." at bounding box center [654, 219] width 86 height 39
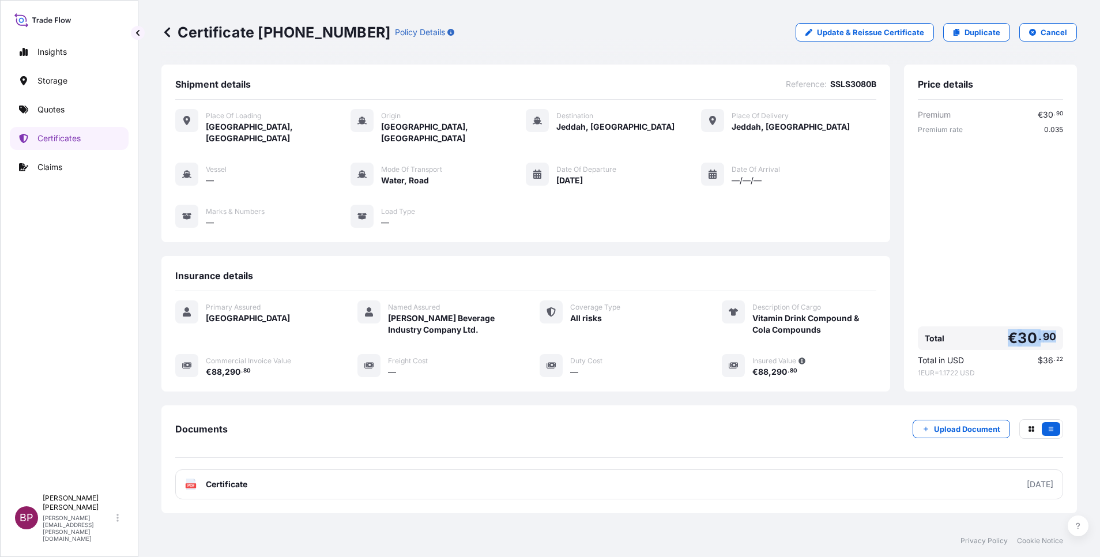
drag, startPoint x: 1049, startPoint y: 329, endPoint x: 997, endPoint y: 326, distance: 52.5
click at [997, 326] on div "Total € 30 . 90" at bounding box center [990, 338] width 145 height 24
copy span "€ 30 . 90"
